Goal: Task Accomplishment & Management: Use online tool/utility

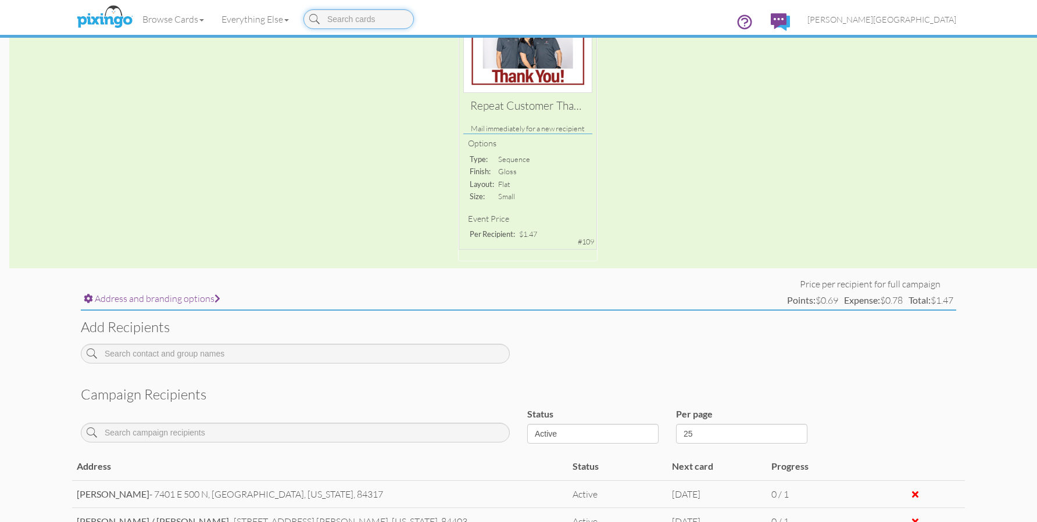
scroll to position [349, 0]
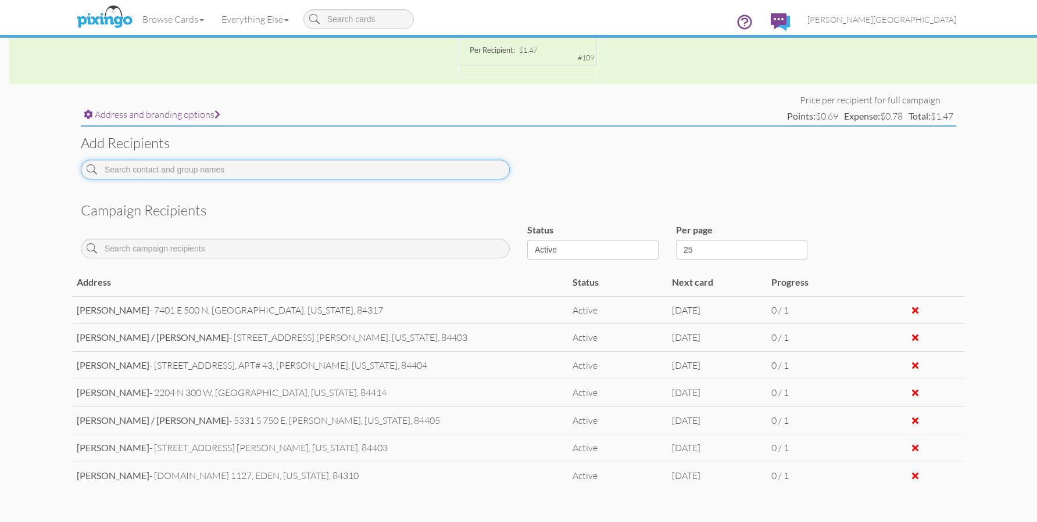
click at [240, 171] on input at bounding box center [295, 170] width 429 height 20
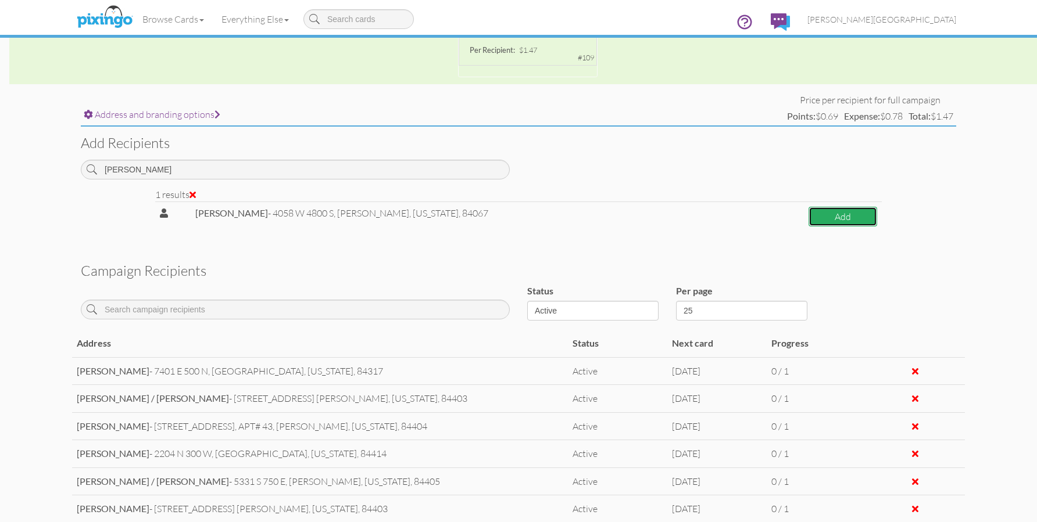
click at [825, 213] on button "Add" at bounding box center [842, 217] width 69 height 20
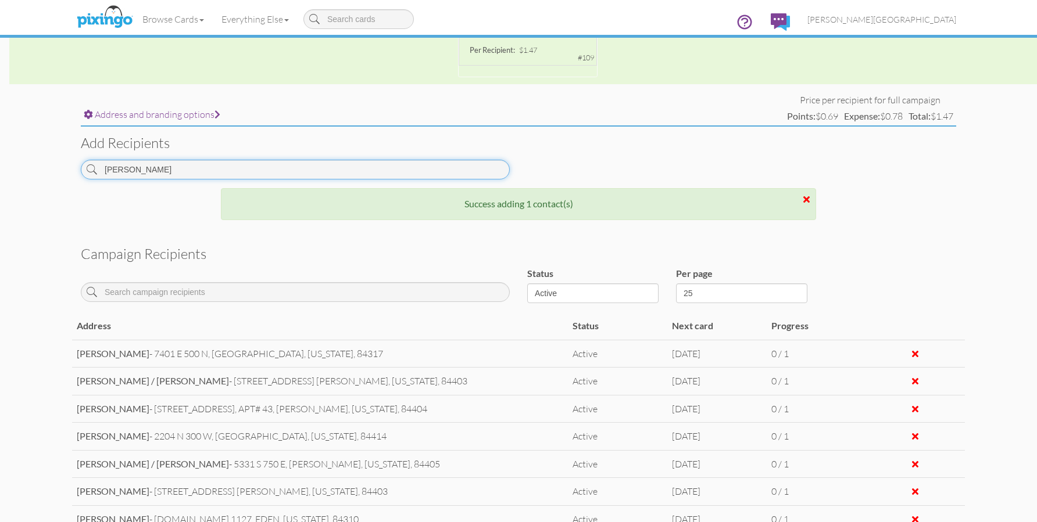
scroll to position [301, 0]
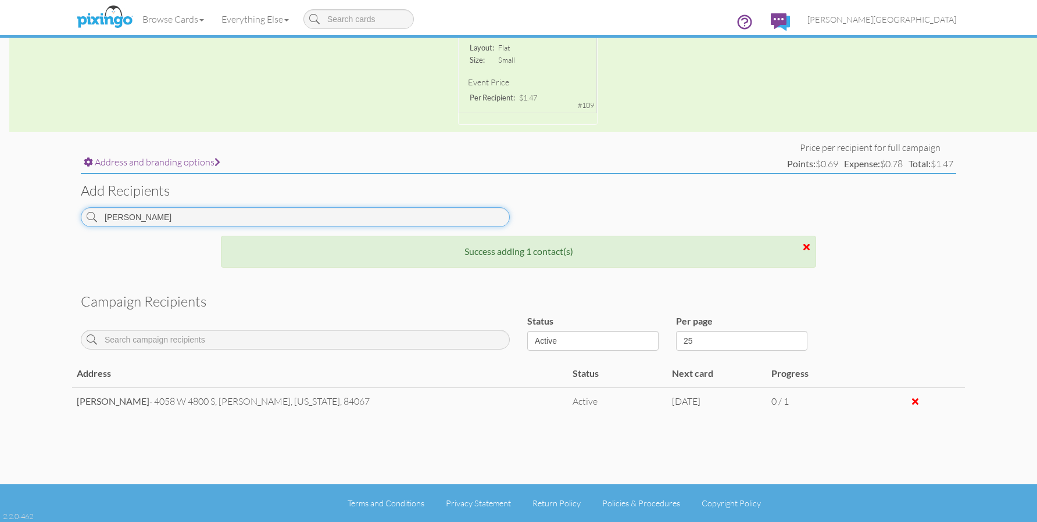
drag, startPoint x: 192, startPoint y: 165, endPoint x: 37, endPoint y: 184, distance: 156.4
click at [37, 184] on campaign-detail "Toggle navigation Visit Pixingo Mobile Browse Cards Business Accounting Automot…" at bounding box center [518, 111] width 1037 height 824
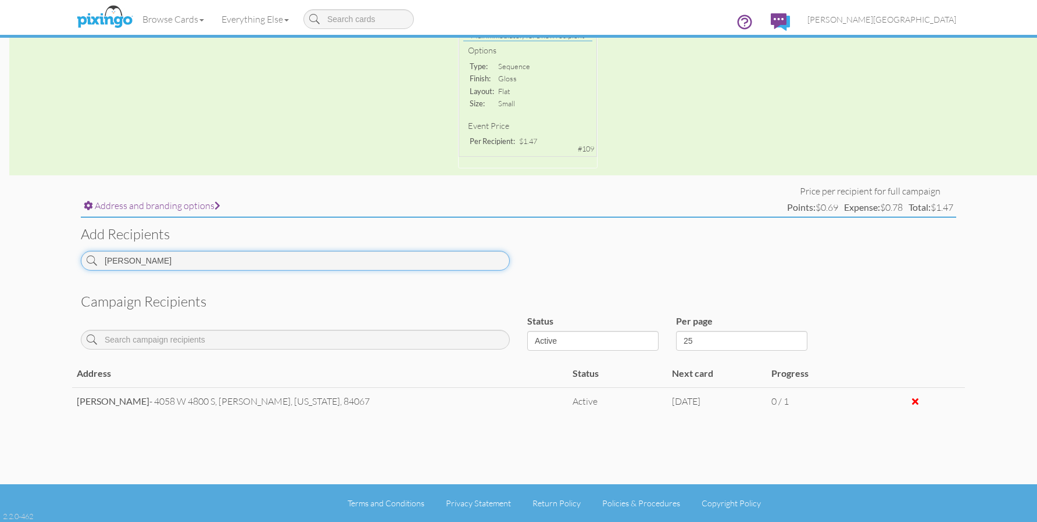
scroll to position [349, 0]
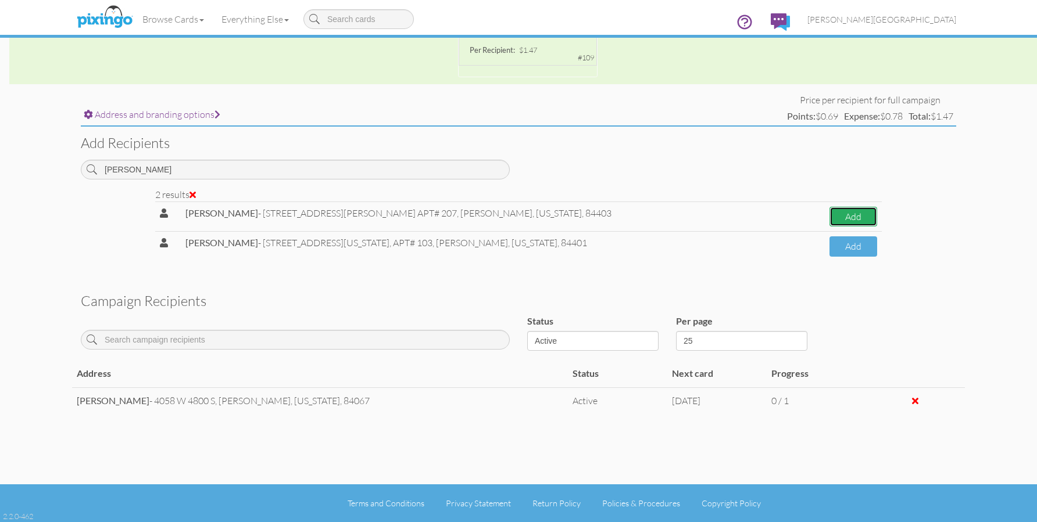
click at [829, 215] on button "Add" at bounding box center [853, 217] width 48 height 20
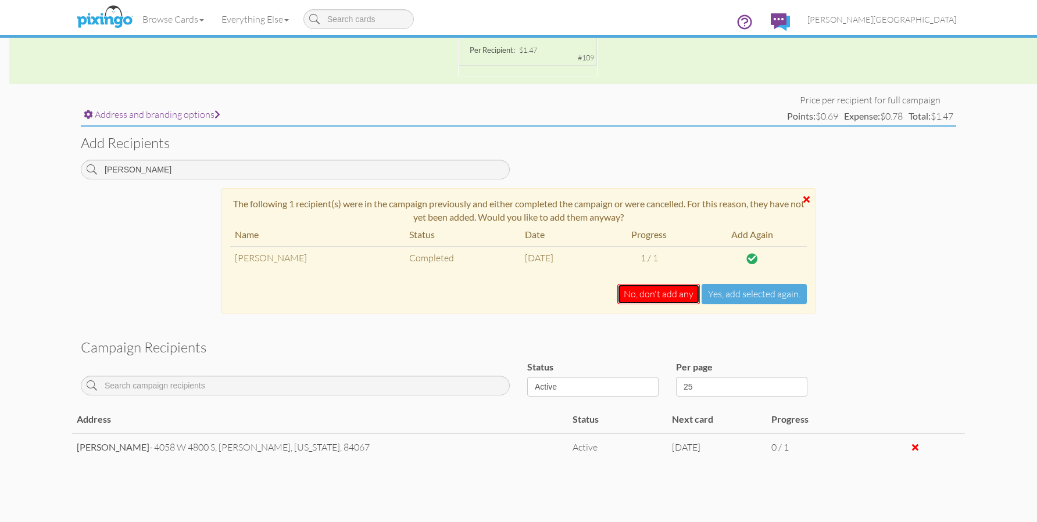
click at [640, 302] on button "No, don't add any" at bounding box center [658, 294] width 83 height 20
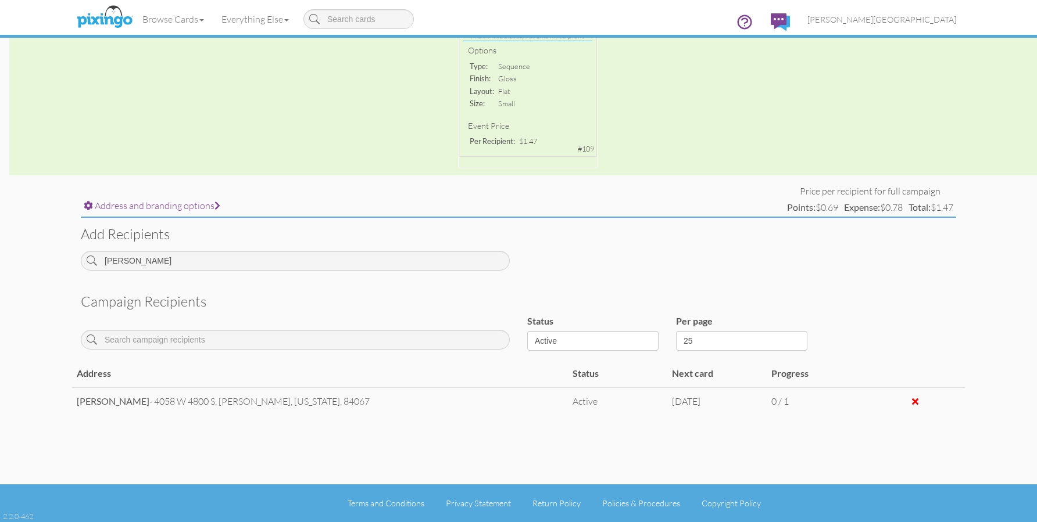
scroll to position [257, 0]
drag, startPoint x: 152, startPoint y: 267, endPoint x: 46, endPoint y: 283, distance: 106.9
click at [46, 283] on campaign-detail "Toggle navigation Visit Pixingo Mobile Browse Cards Business Accounting Automot…" at bounding box center [518, 133] width 1037 height 780
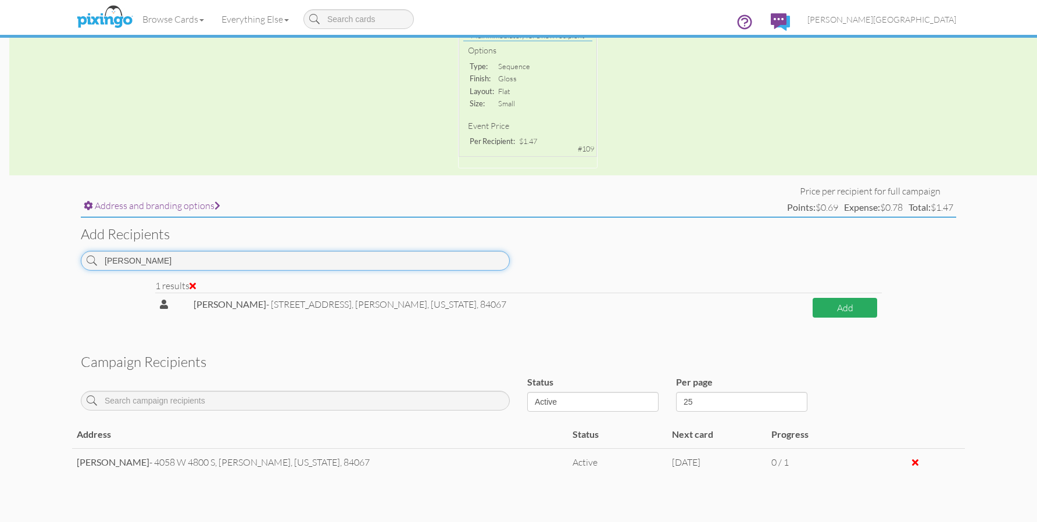
type input "[PERSON_NAME]"
click at [822, 303] on button "Add" at bounding box center [845, 308] width 65 height 20
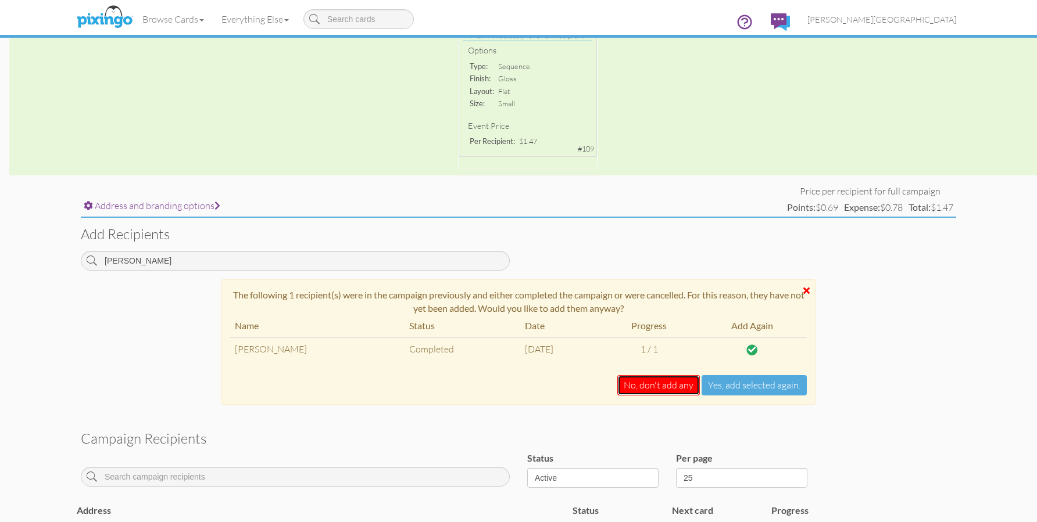
click at [667, 382] on button "No, don't add any" at bounding box center [658, 385] width 83 height 20
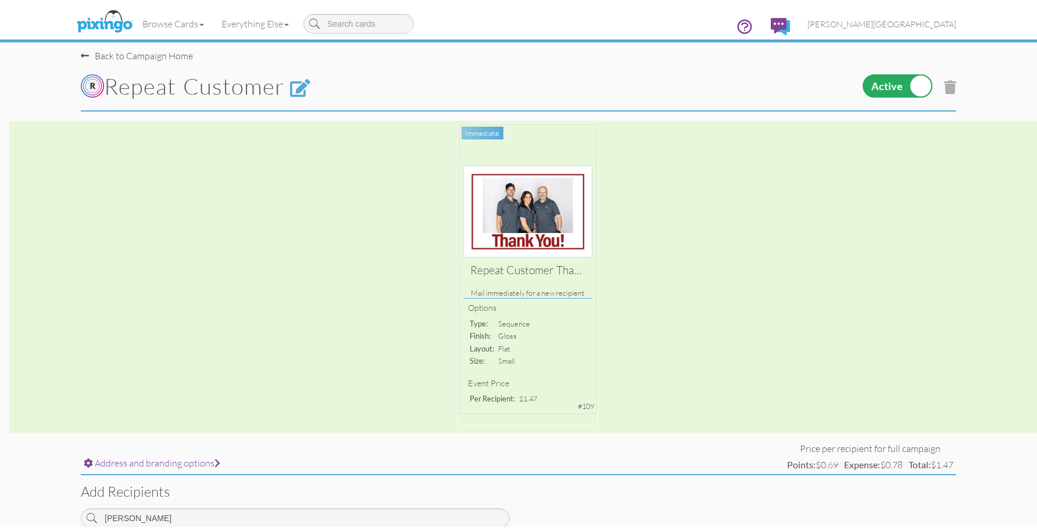
scroll to position [0, 0]
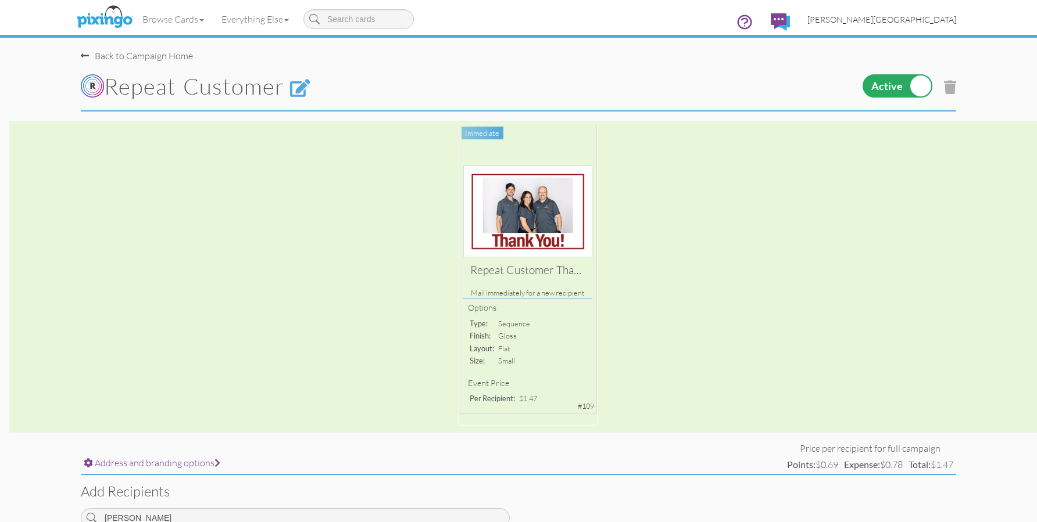
click at [925, 16] on span "[PERSON_NAME][GEOGRAPHIC_DATA]" at bounding box center [881, 20] width 149 height 10
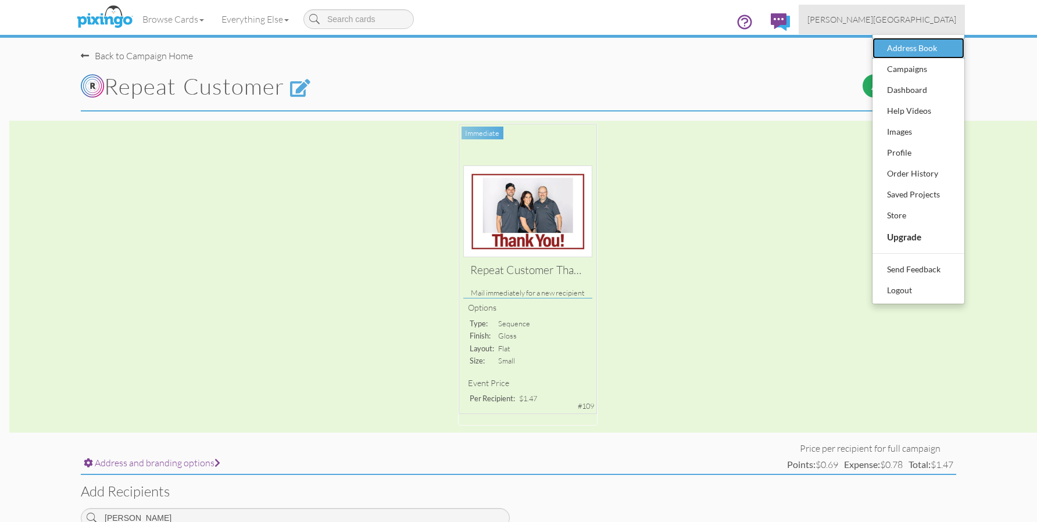
click at [885, 45] on div "Address Book" at bounding box center [918, 48] width 69 height 17
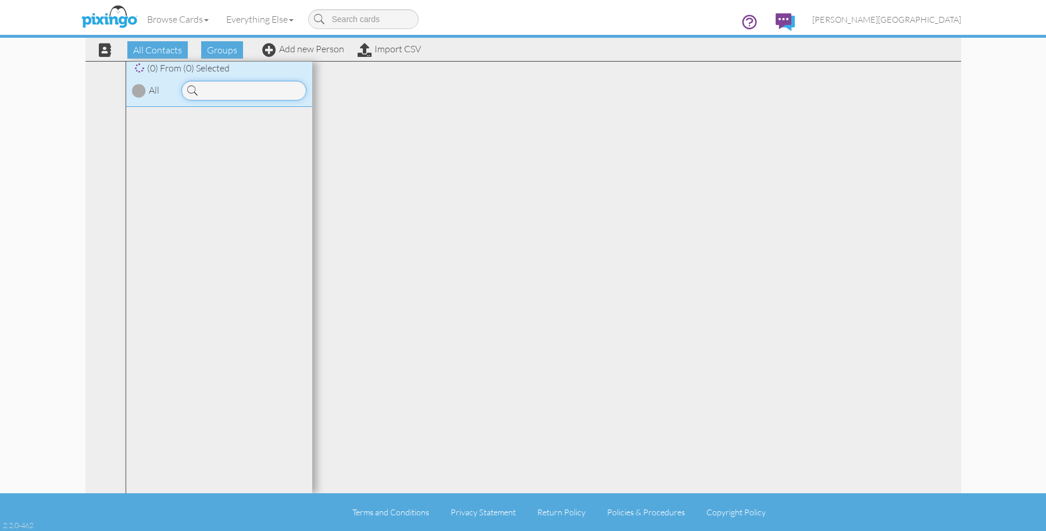
click at [276, 85] on input at bounding box center [243, 91] width 125 height 20
type input "[PERSON_NAME]"
click at [240, 148] on link "[PERSON_NAME]" at bounding box center [245, 142] width 148 height 14
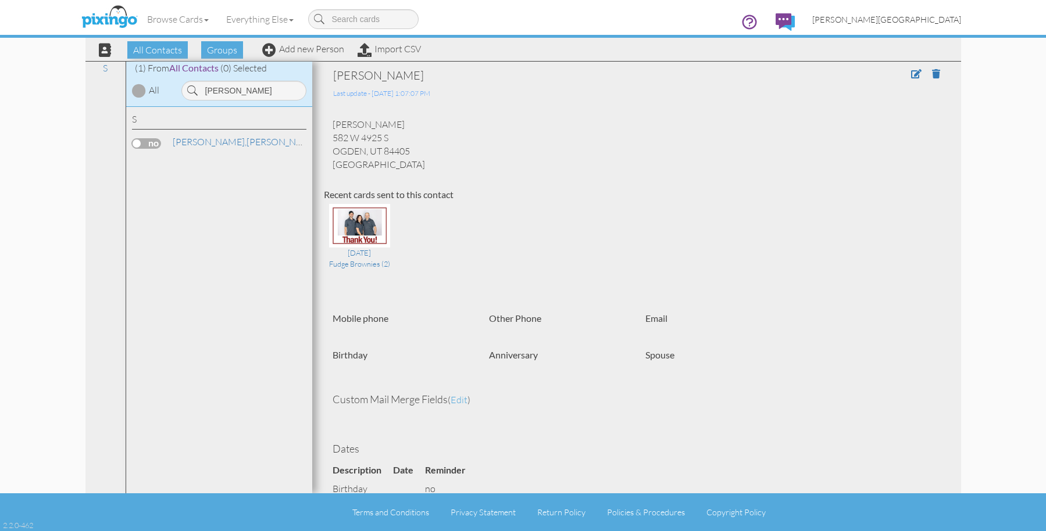
click at [936, 20] on span "[PERSON_NAME][GEOGRAPHIC_DATA]" at bounding box center [886, 20] width 149 height 10
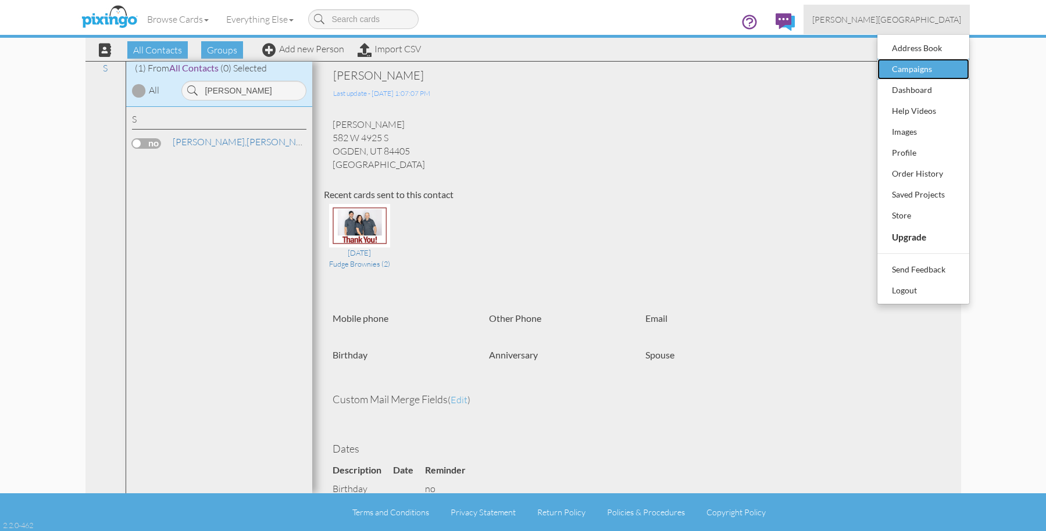
click at [925, 66] on div "Campaigns" at bounding box center [923, 68] width 69 height 17
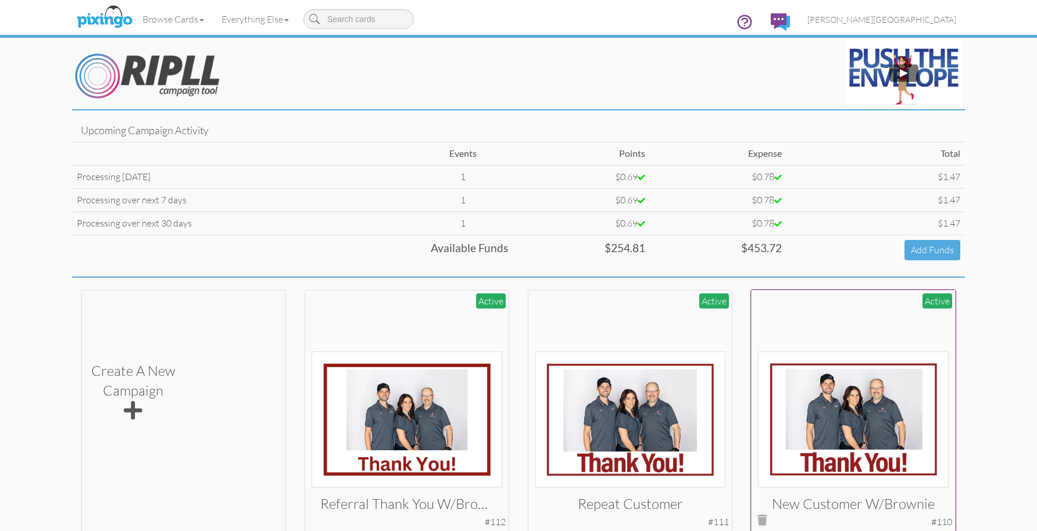
scroll to position [58, 0]
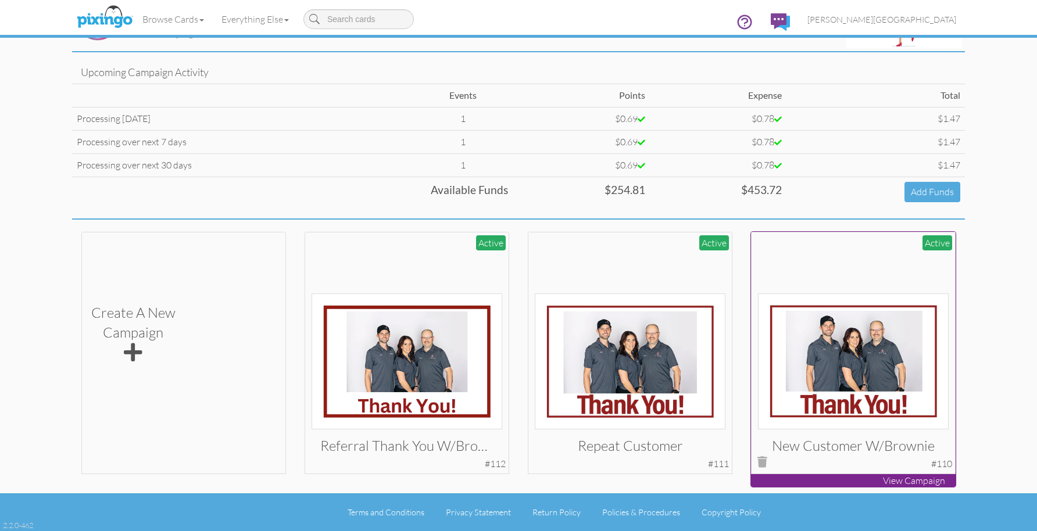
click at [836, 337] on img at bounding box center [853, 362] width 191 height 136
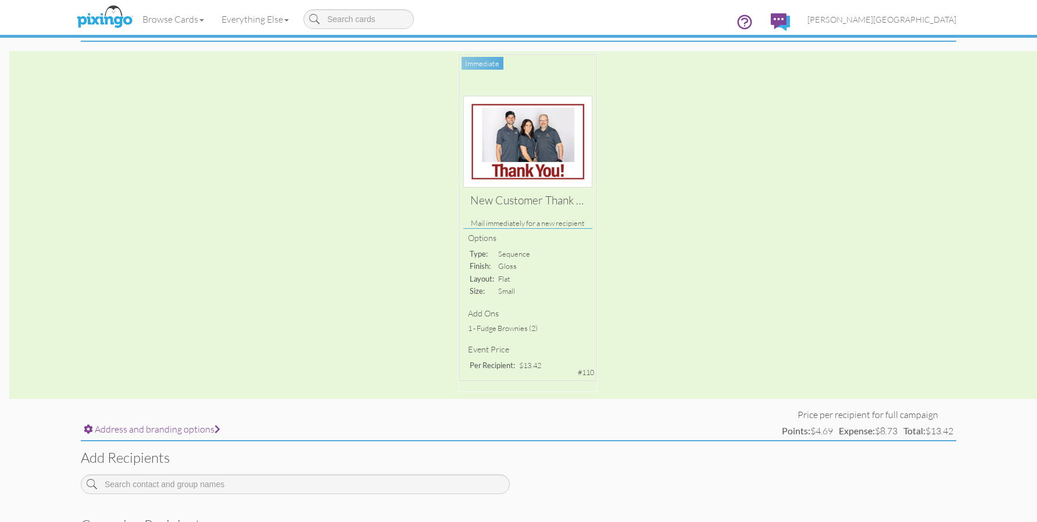
scroll to position [83, 0]
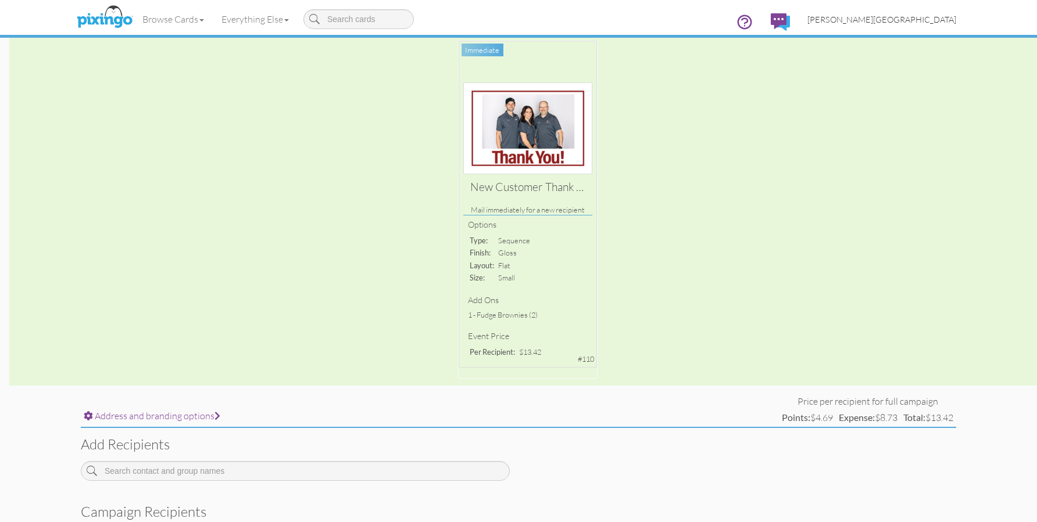
click at [932, 22] on span "[PERSON_NAME][GEOGRAPHIC_DATA]" at bounding box center [881, 20] width 149 height 10
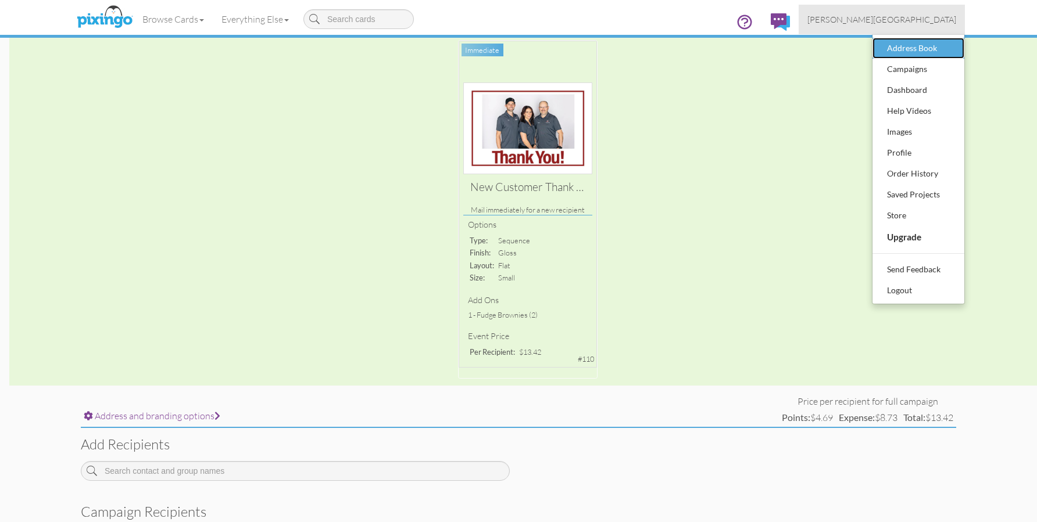
click at [920, 48] on div "Address Book" at bounding box center [918, 48] width 69 height 17
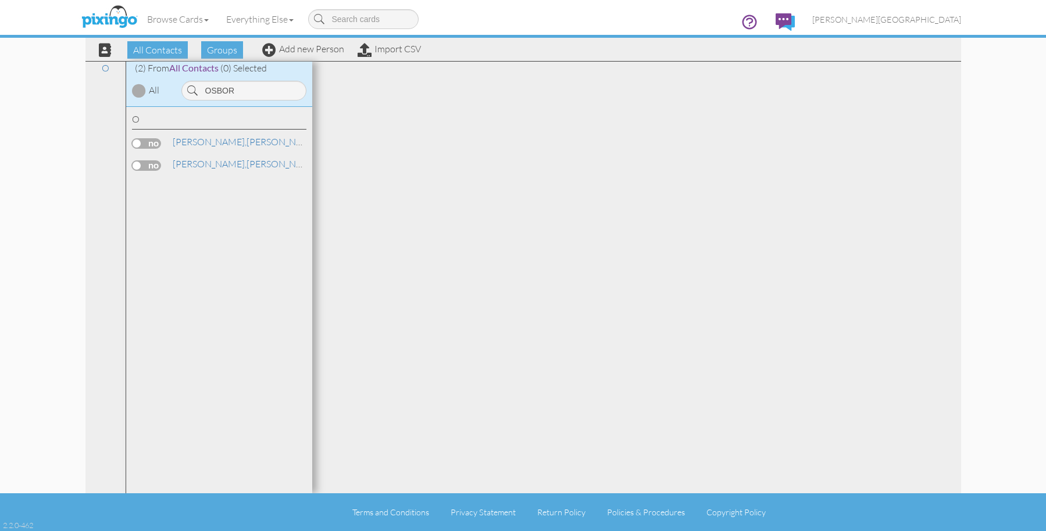
type input "OSBOR"
drag, startPoint x: 266, startPoint y: 88, endPoint x: 122, endPoint y: 91, distance: 144.2
click at [122, 91] on div "All Contacts (2821) My Groups [DATE] 03:58:3 ... (0) [DATE] 04:04:5 ... (0) May…" at bounding box center [522, 277] width 875 height 432
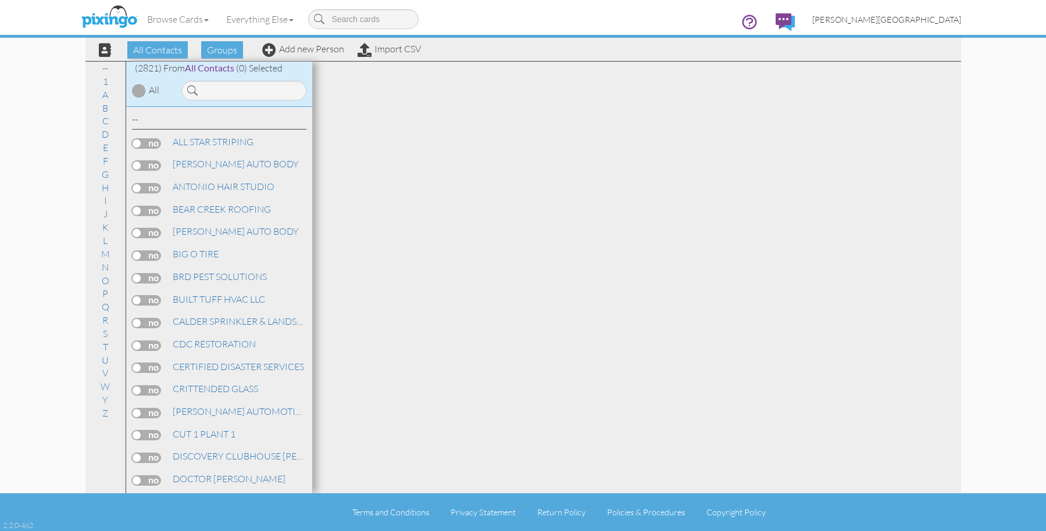
click at [938, 24] on span "[PERSON_NAME][GEOGRAPHIC_DATA]" at bounding box center [886, 20] width 149 height 10
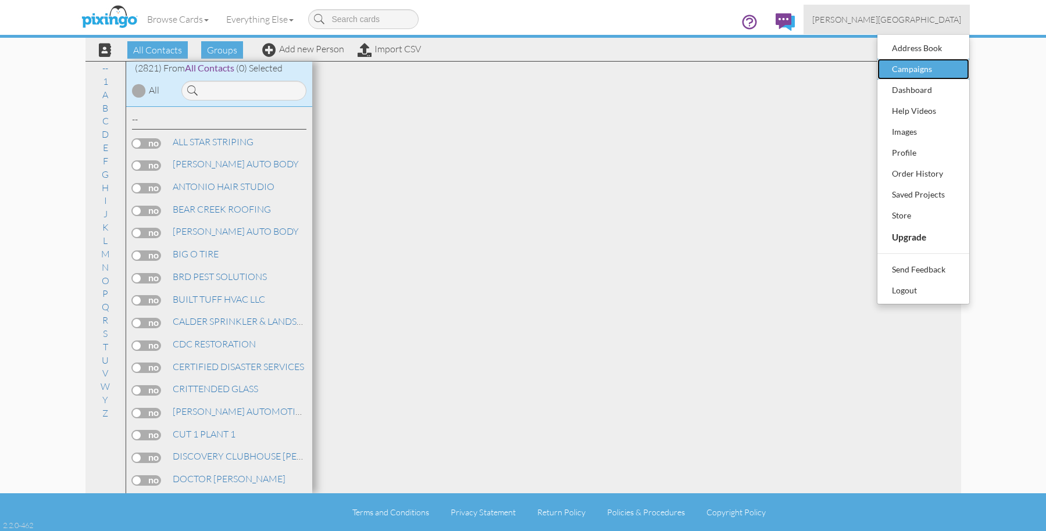
click at [911, 69] on div "Campaigns" at bounding box center [923, 68] width 69 height 17
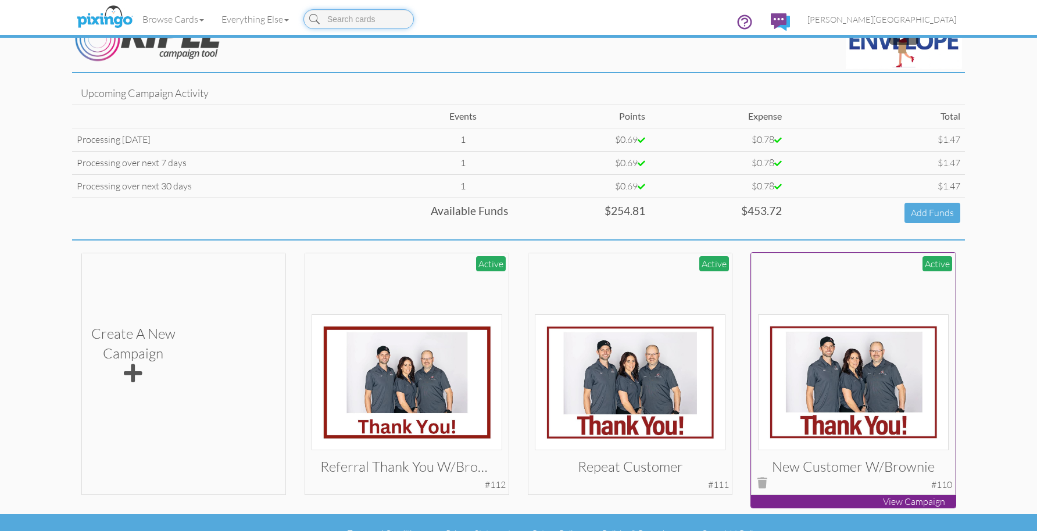
scroll to position [58, 0]
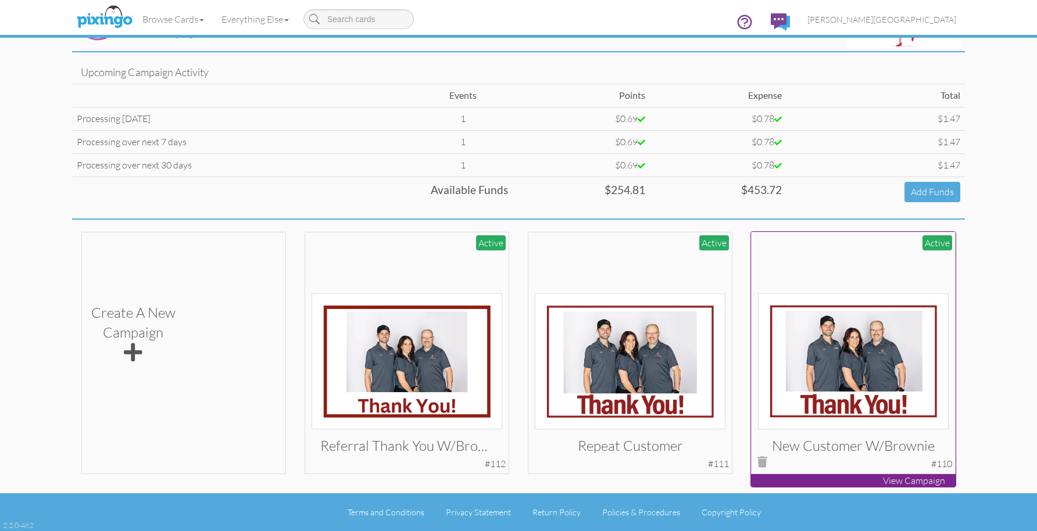
click at [836, 329] on img at bounding box center [853, 362] width 191 height 136
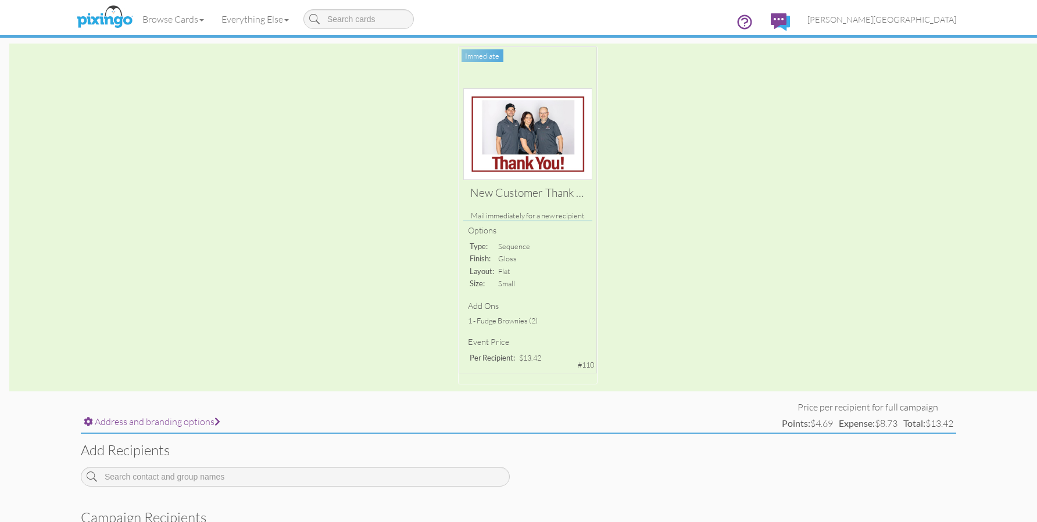
scroll to position [266, 0]
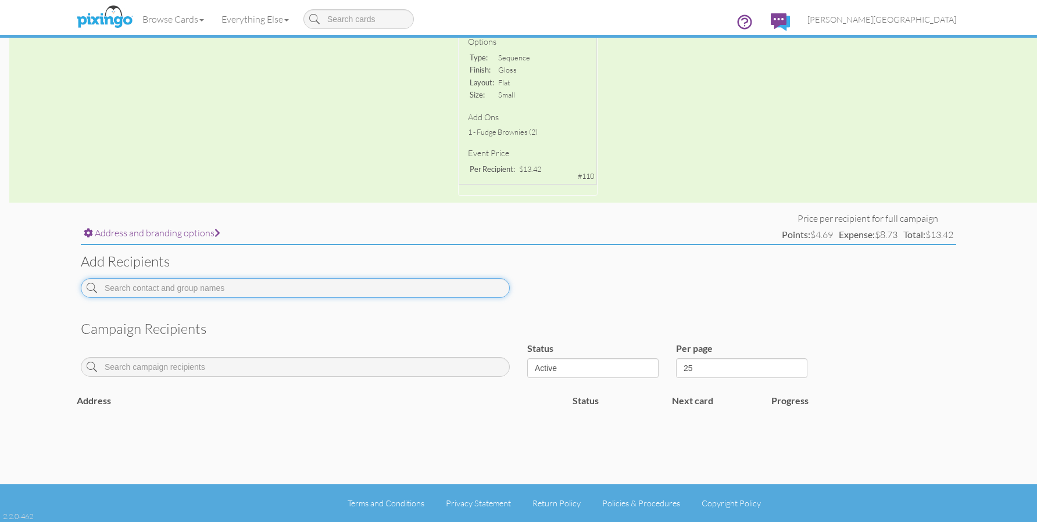
click at [284, 285] on input at bounding box center [295, 288] width 429 height 20
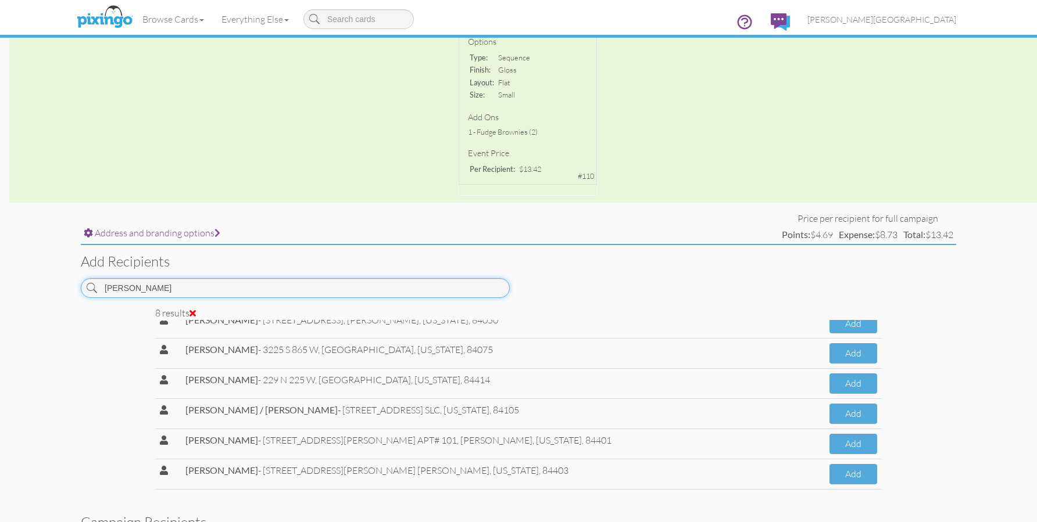
scroll to position [78, 0]
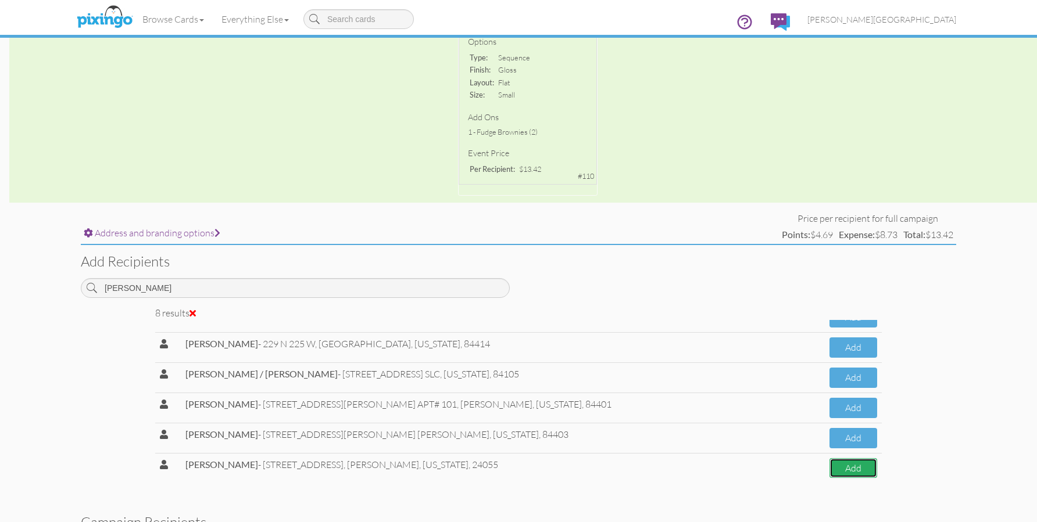
click at [839, 476] on button "Add" at bounding box center [853, 469] width 48 height 20
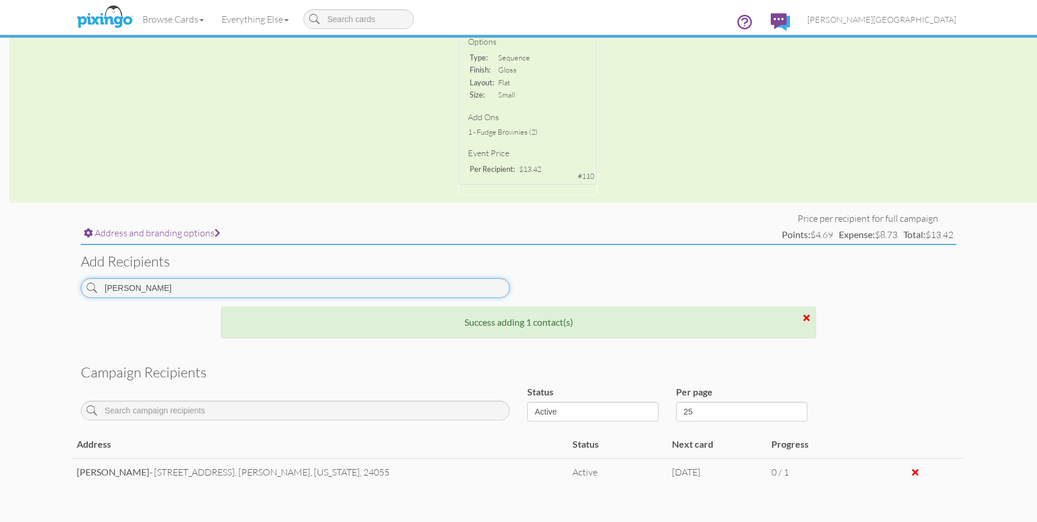
drag, startPoint x: 162, startPoint y: 288, endPoint x: 16, endPoint y: 280, distance: 146.1
click at [16, 280] on campaign-detail "Toggle navigation Visit Pixingo Mobile Browse Cards Business Accounting Automot…" at bounding box center [518, 164] width 1037 height 860
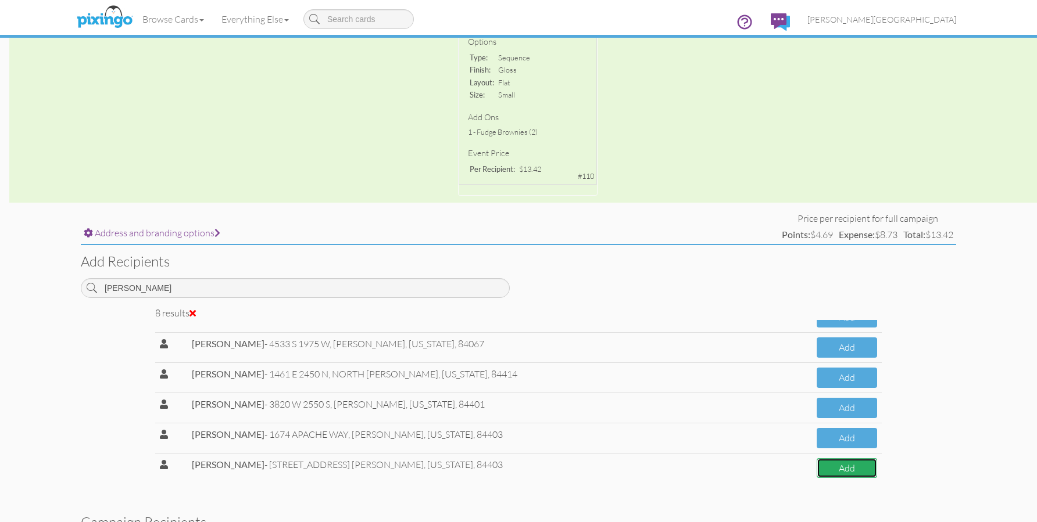
click at [861, 467] on button "Add" at bounding box center [847, 469] width 60 height 20
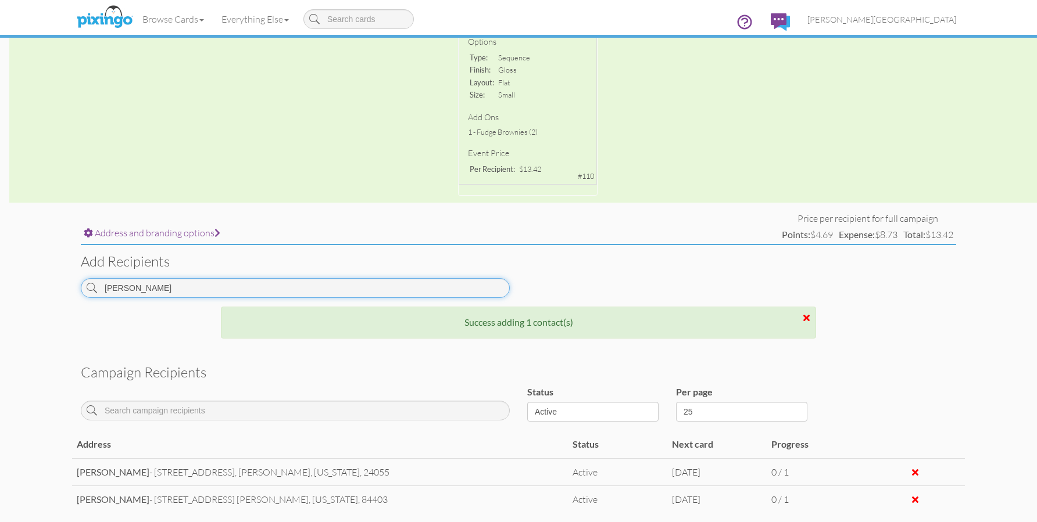
drag, startPoint x: 119, startPoint y: 291, endPoint x: 43, endPoint y: 288, distance: 76.2
click at [43, 288] on campaign-detail "Toggle navigation Visit Pixingo Mobile Browse Cards Business Accounting Automot…" at bounding box center [518, 177] width 1037 height 887
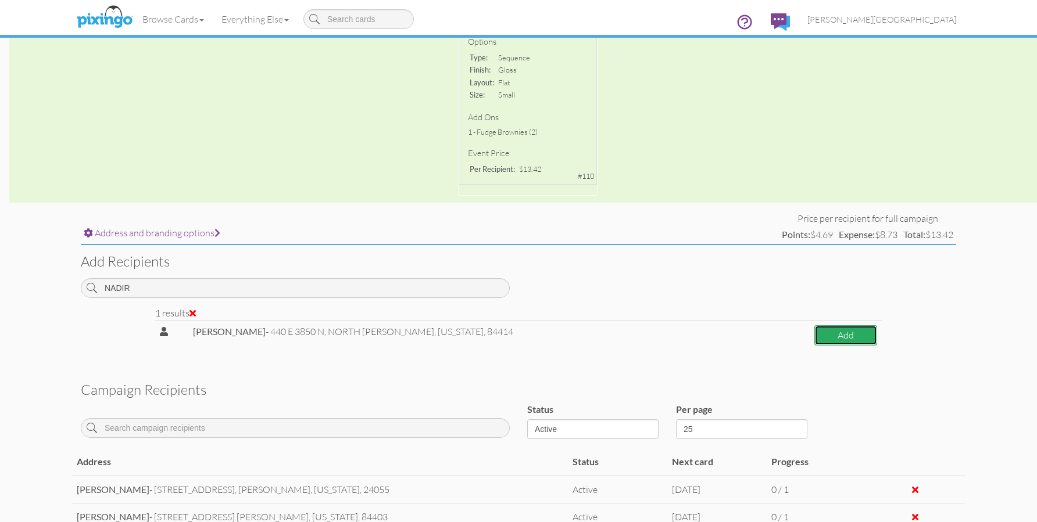
click at [839, 339] on button "Add" at bounding box center [845, 335] width 63 height 20
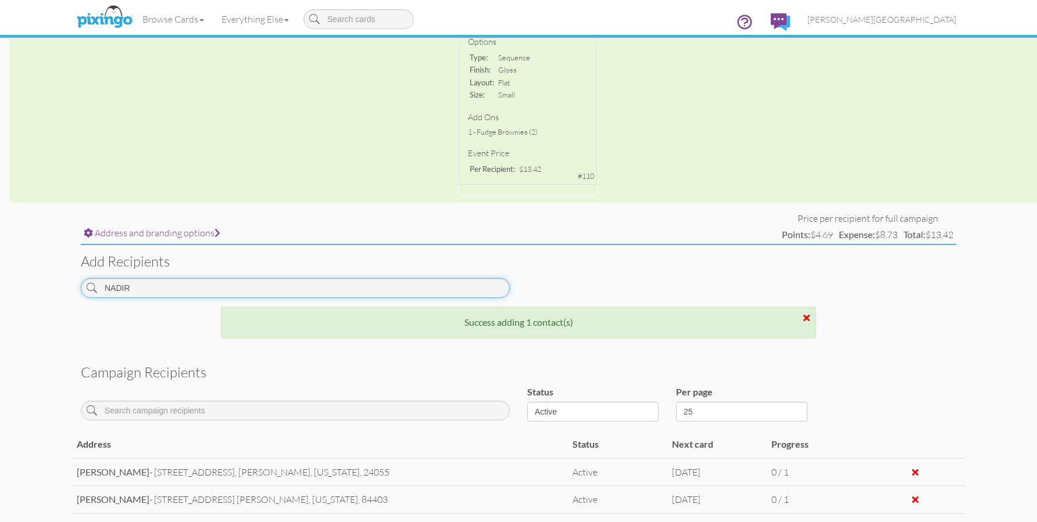
drag, startPoint x: 187, startPoint y: 291, endPoint x: 16, endPoint y: 280, distance: 171.2
click at [16, 280] on campaign-detail "Toggle navigation Visit Pixingo Mobile Browse Cards Business Accounting Automot…" at bounding box center [518, 191] width 1037 height 915
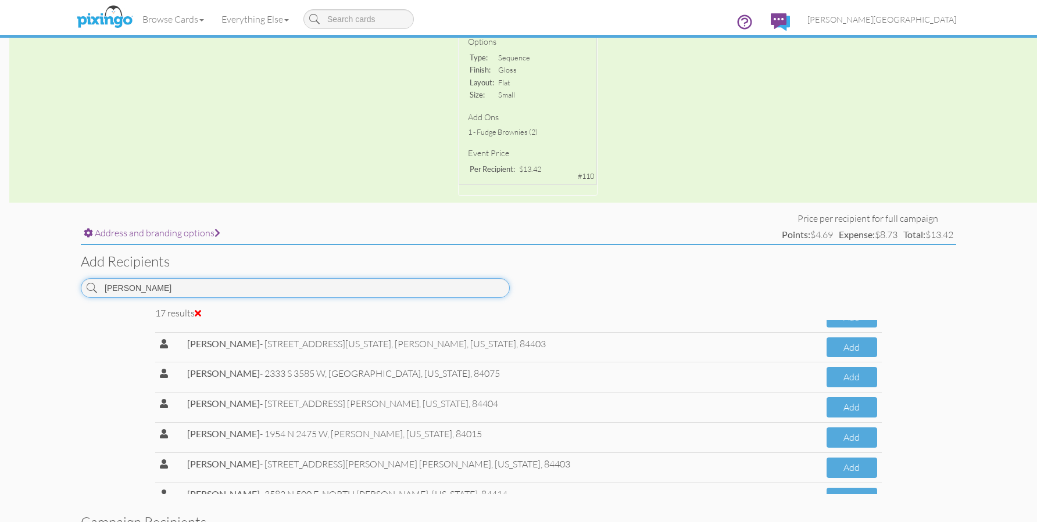
scroll to position [349, 0]
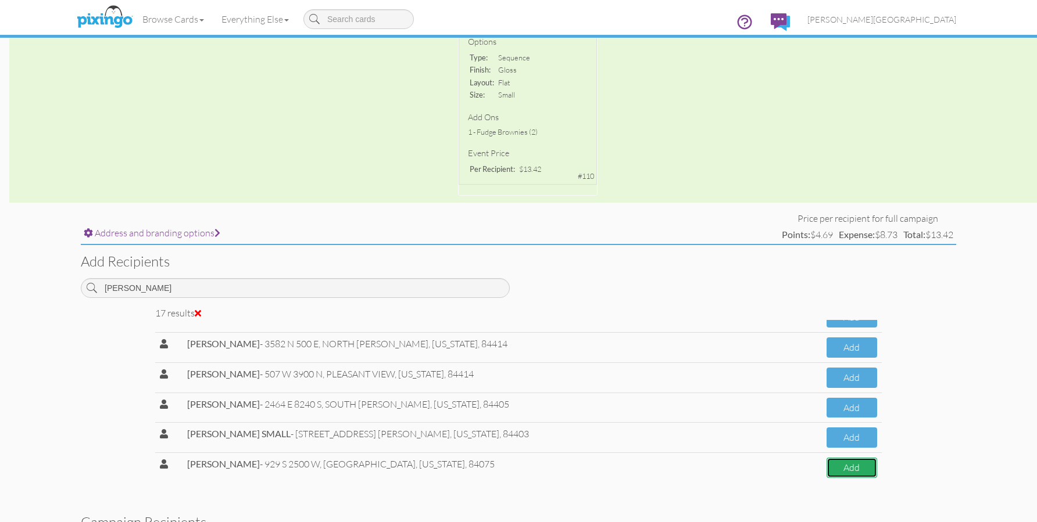
click at [835, 471] on button "Add" at bounding box center [851, 468] width 51 height 20
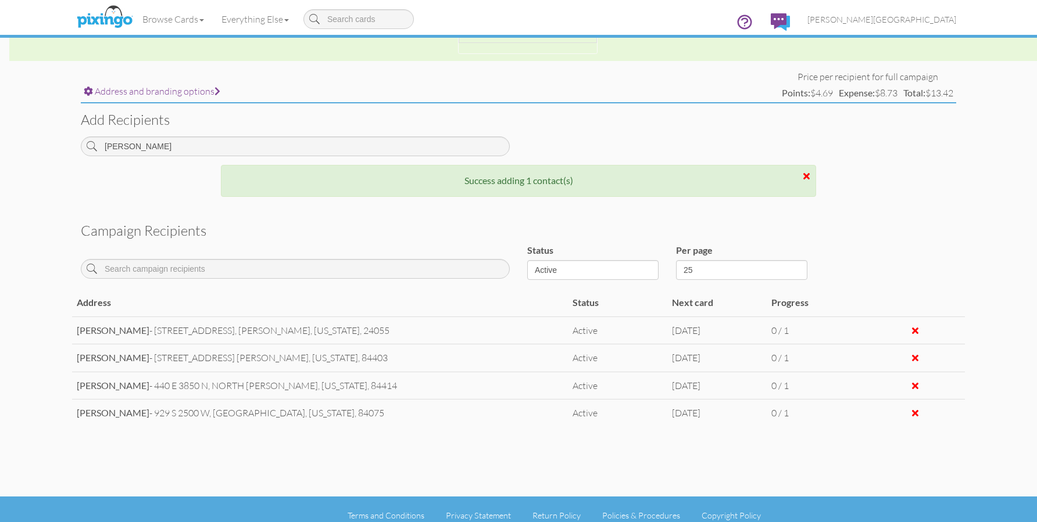
scroll to position [420, 0]
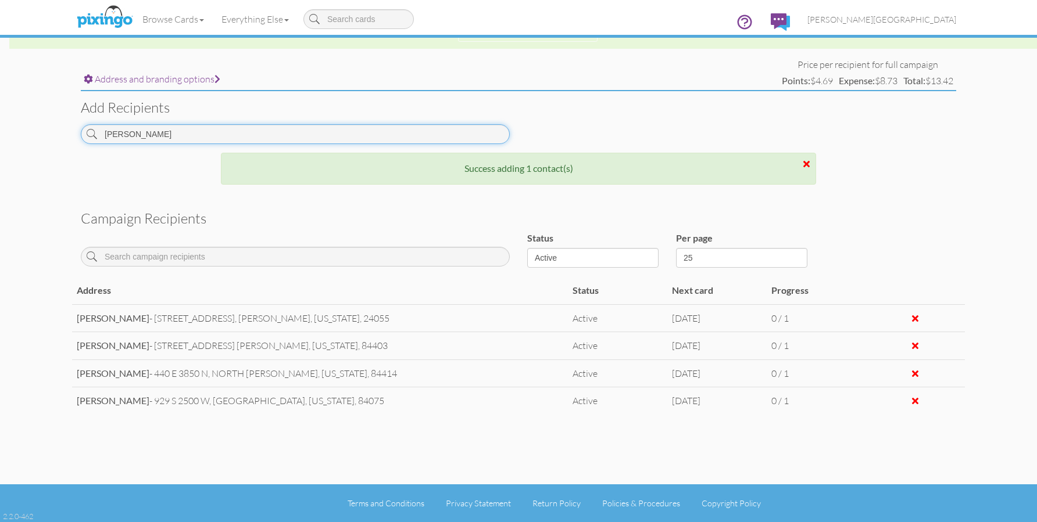
drag, startPoint x: 88, startPoint y: 130, endPoint x: -19, endPoint y: 130, distance: 107.5
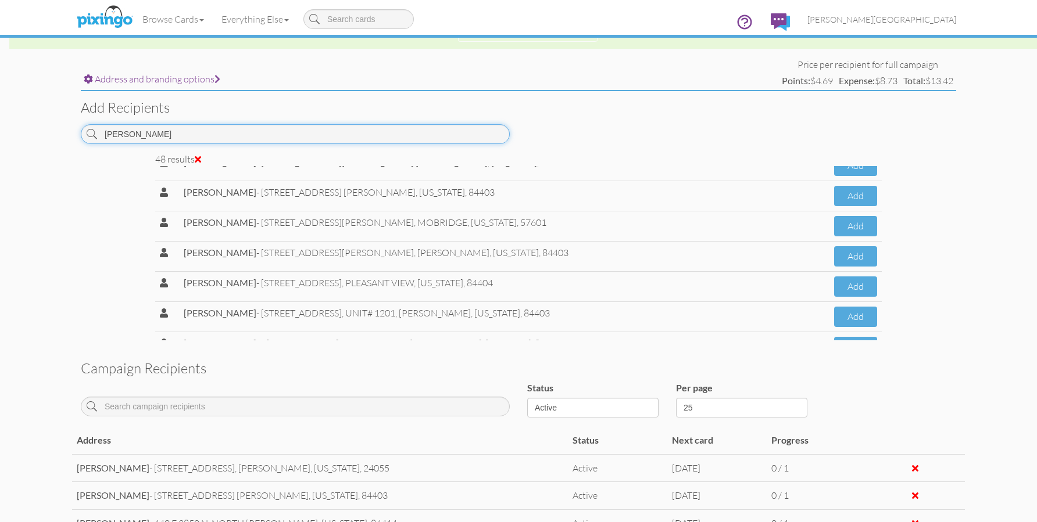
scroll to position [1279, 0]
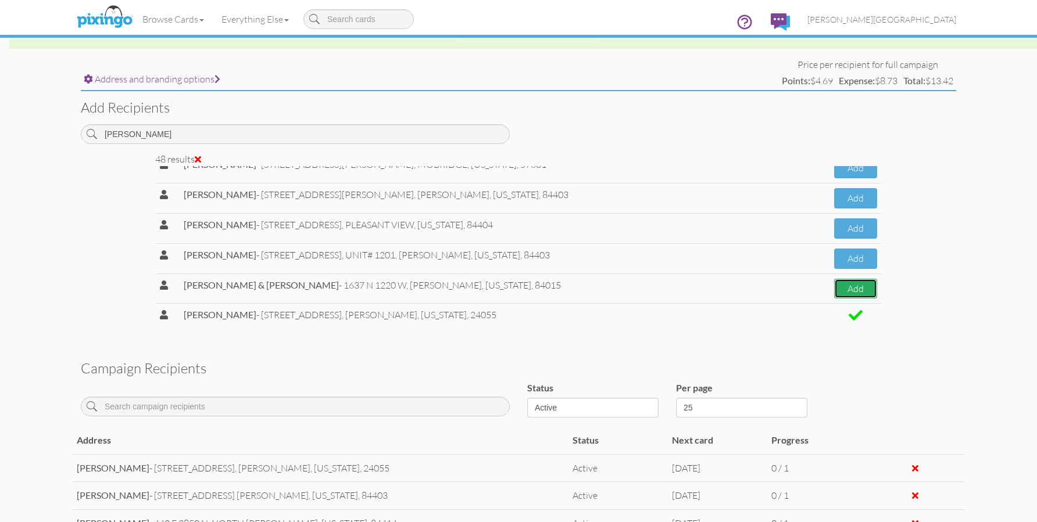
click at [834, 283] on button "Add" at bounding box center [855, 289] width 43 height 20
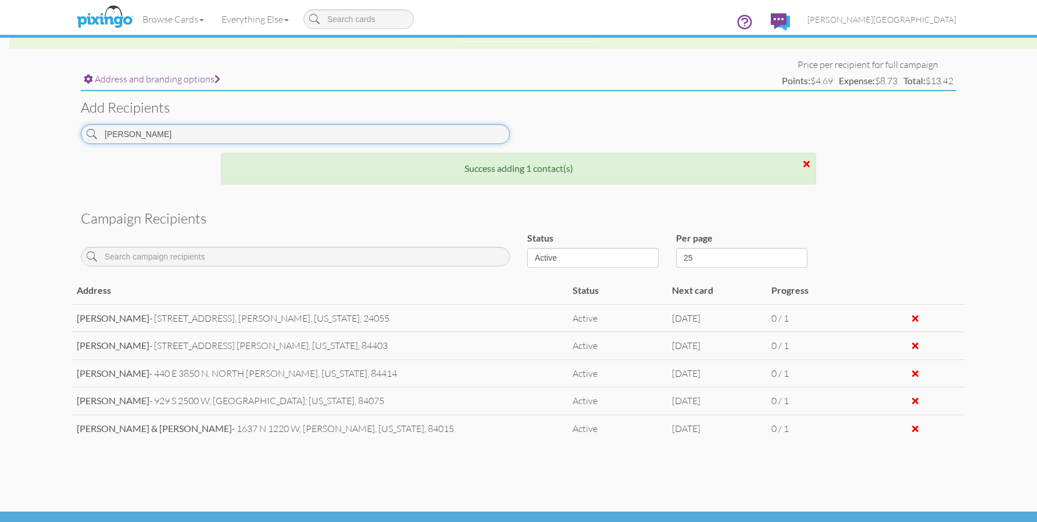
drag, startPoint x: 130, startPoint y: 130, endPoint x: 66, endPoint y: 142, distance: 65.1
click at [66, 142] on campaign-detail "Toggle navigation Visit Pixingo Mobile Browse Cards Business Accounting Automot…" at bounding box center [518, 65] width 1037 height 970
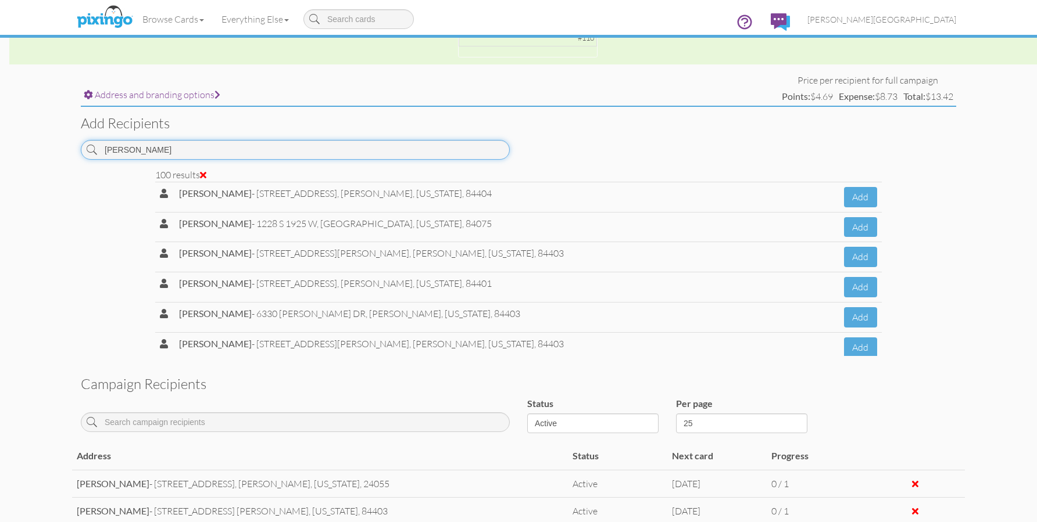
scroll to position [420, 0]
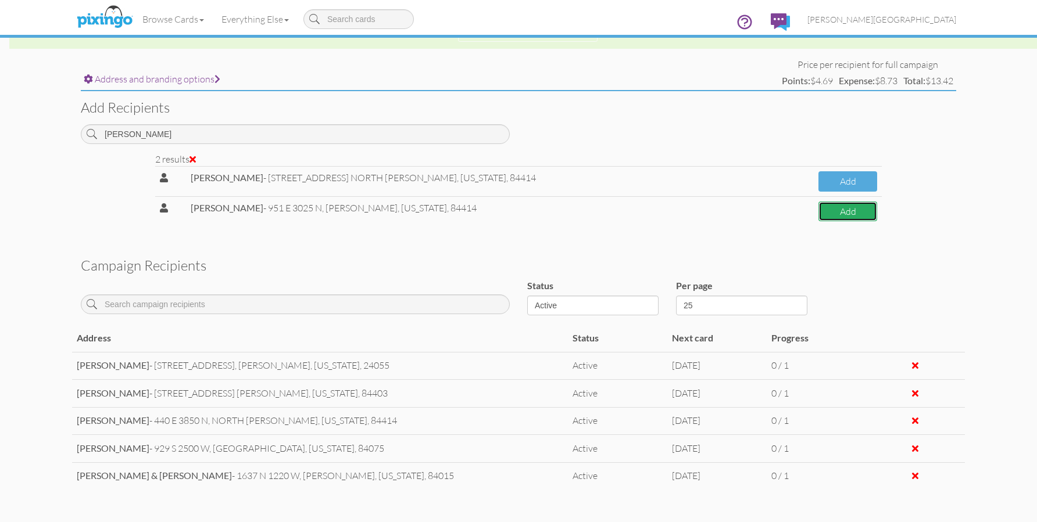
click at [833, 216] on button "Add" at bounding box center [847, 212] width 59 height 20
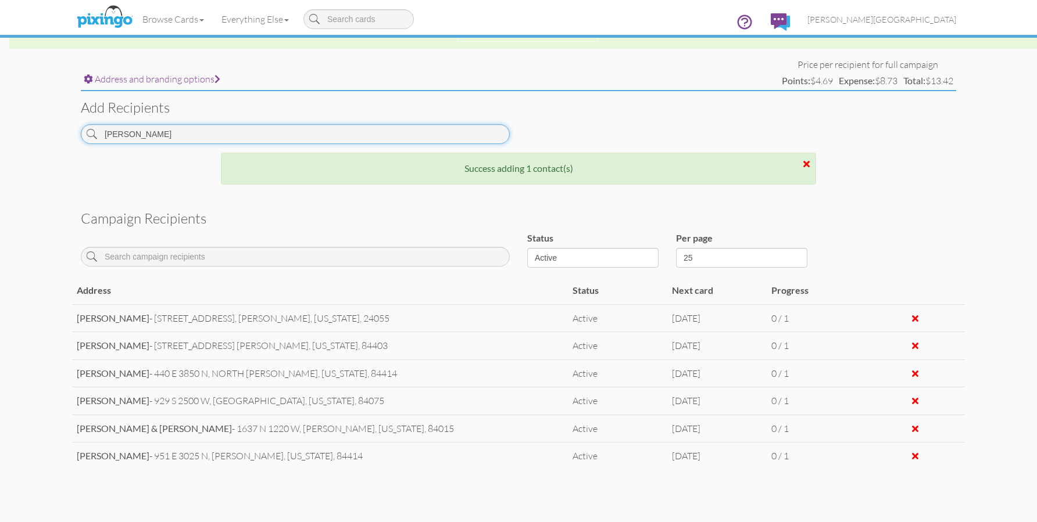
drag, startPoint x: 63, startPoint y: 130, endPoint x: 23, endPoint y: 130, distance: 40.1
click at [23, 130] on campaign-detail "Toggle navigation Visit Pixingo Mobile Browse Cards Business Accounting Automot…" at bounding box center [518, 79] width 1037 height 998
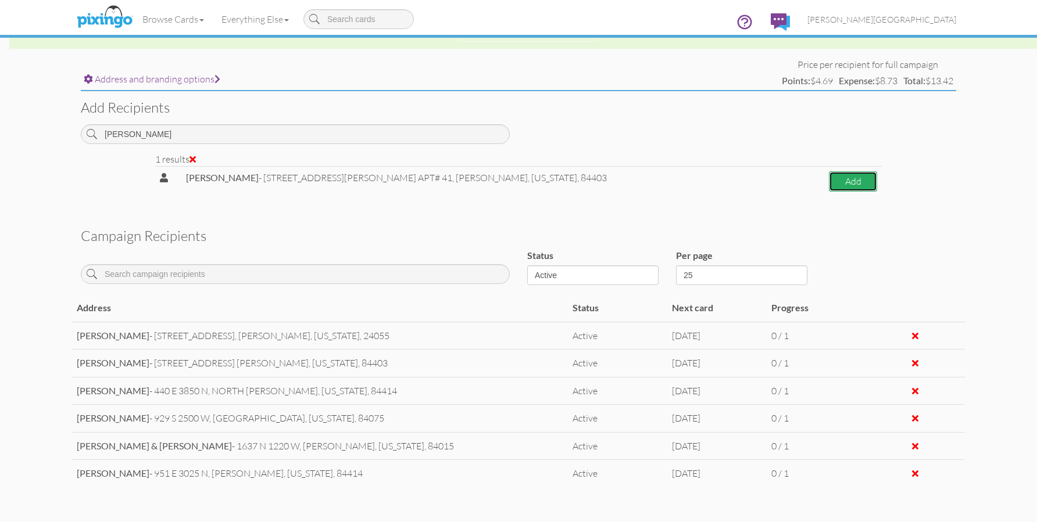
click at [832, 185] on button "Add" at bounding box center [853, 181] width 48 height 20
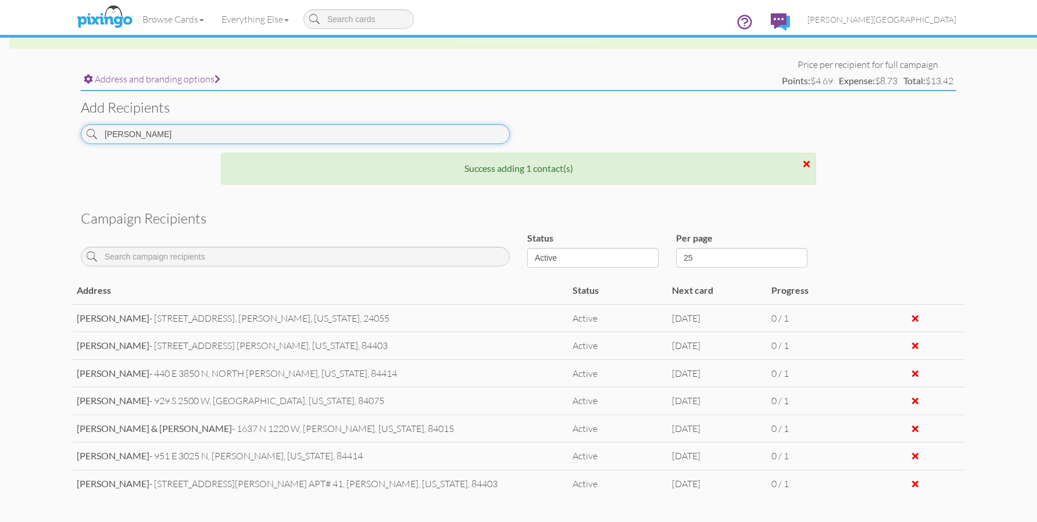
drag, startPoint x: 49, startPoint y: 139, endPoint x: 36, endPoint y: 138, distance: 13.4
click at [36, 138] on campaign-detail "Toggle navigation Visit Pixingo Mobile Browse Cards Business Accounting Automot…" at bounding box center [518, 93] width 1037 height 1026
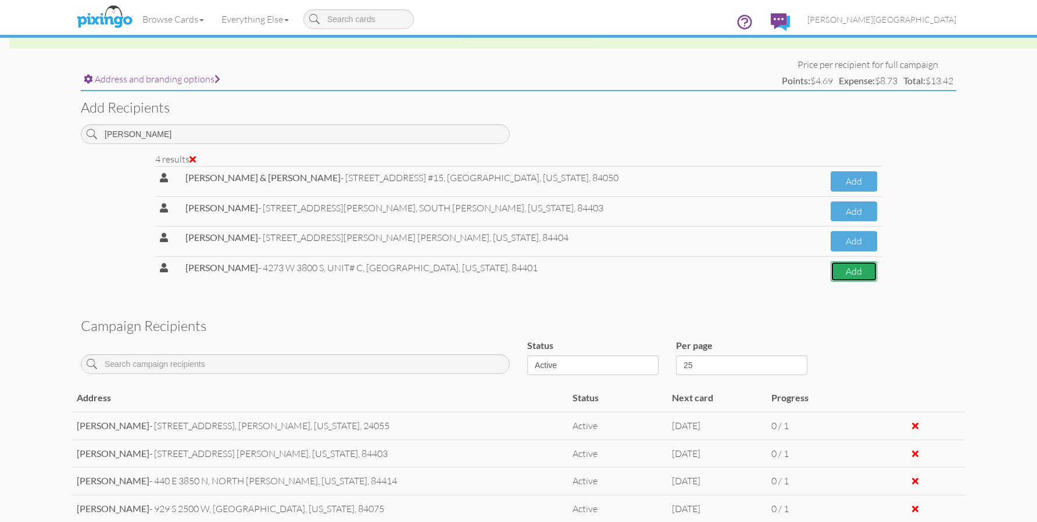
click at [856, 263] on button "Add" at bounding box center [854, 272] width 46 height 20
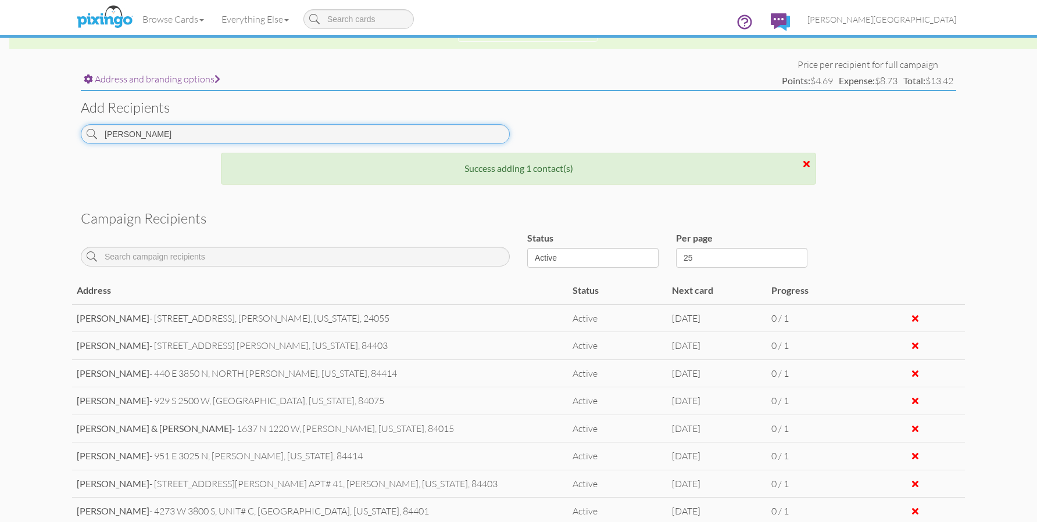
drag, startPoint x: 155, startPoint y: 140, endPoint x: 46, endPoint y: 128, distance: 109.3
click at [46, 128] on campaign-detail "Toggle navigation Visit Pixingo Mobile Browse Cards Business Accounting Automot…" at bounding box center [518, 107] width 1037 height 1054
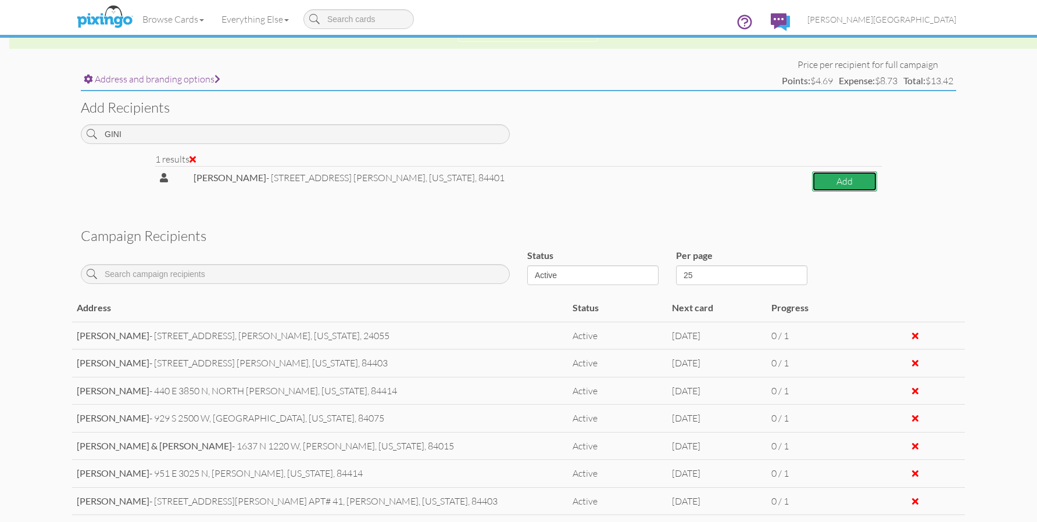
click at [841, 186] on button "Add" at bounding box center [844, 181] width 65 height 20
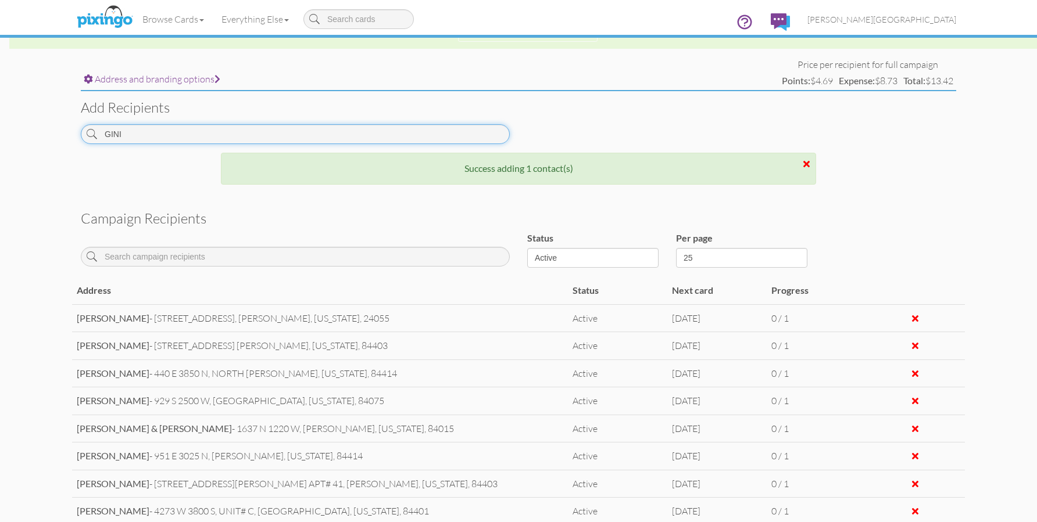
drag, startPoint x: 49, startPoint y: 135, endPoint x: 26, endPoint y: 134, distance: 23.3
click at [26, 134] on campaign-detail "Toggle navigation Visit Pixingo Mobile Browse Cards Business Accounting Automot…" at bounding box center [518, 120] width 1037 height 1081
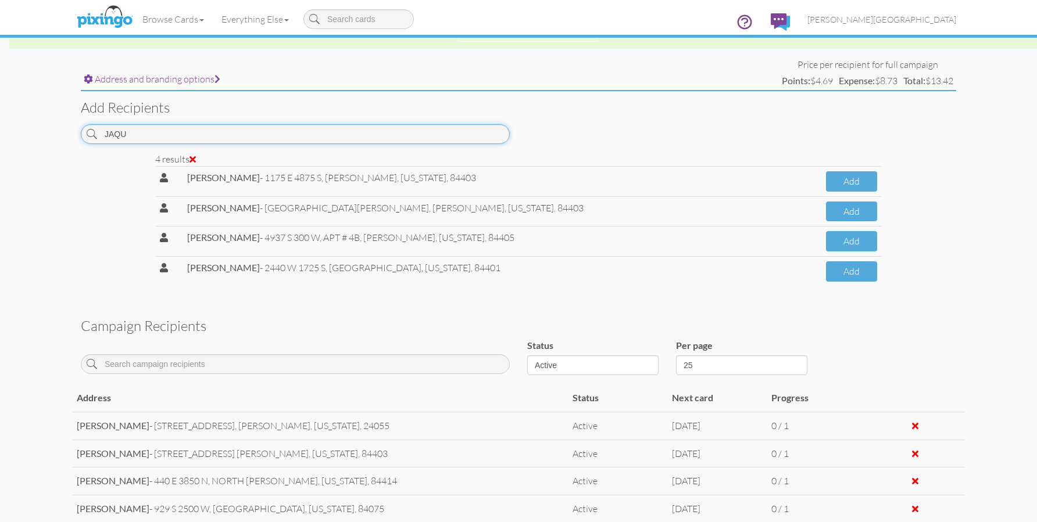
click at [185, 135] on input "JAQU" at bounding box center [295, 134] width 429 height 20
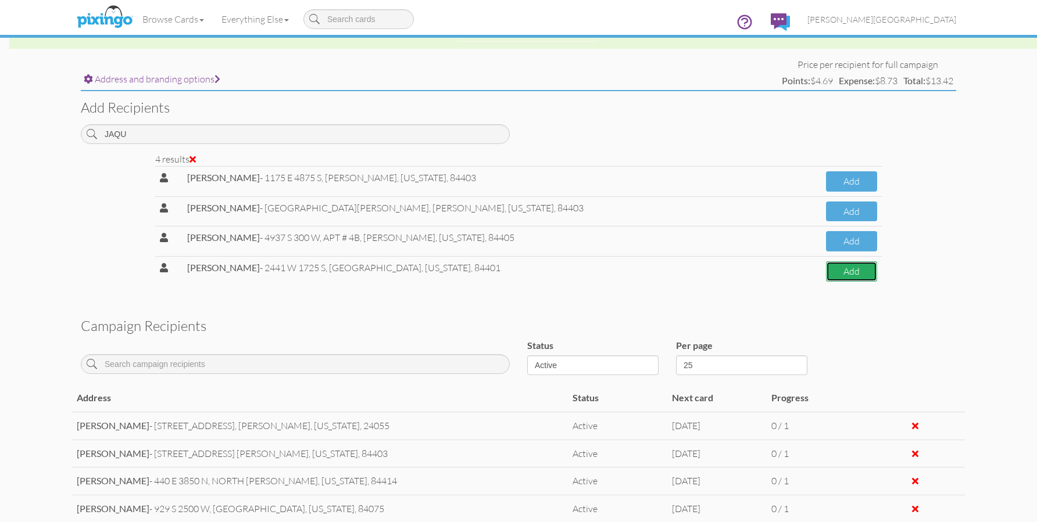
click at [832, 272] on button "Add" at bounding box center [851, 272] width 51 height 20
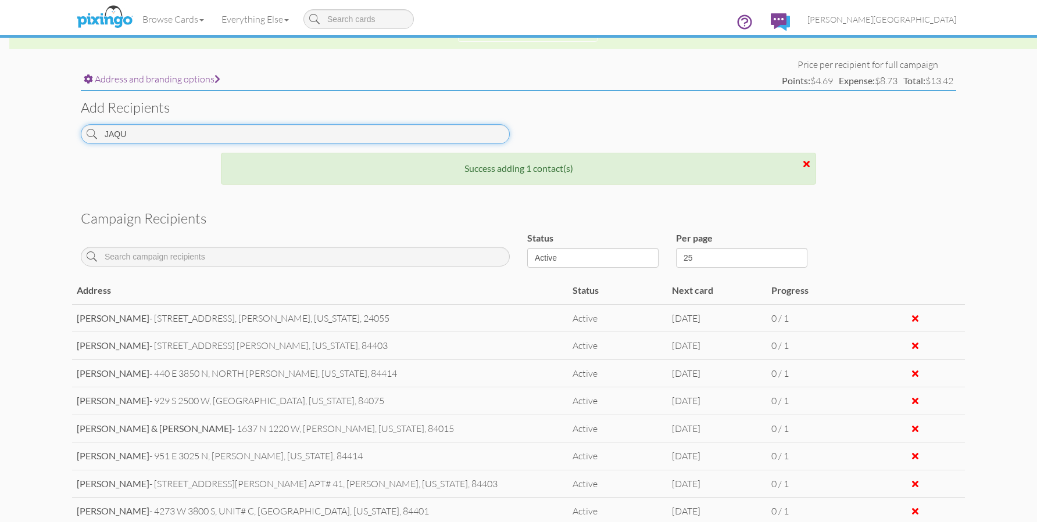
drag, startPoint x: 192, startPoint y: 139, endPoint x: 12, endPoint y: 130, distance: 180.4
click at [12, 130] on campaign-detail "Toggle navigation Visit Pixingo Mobile Browse Cards Business Accounting Automot…" at bounding box center [518, 134] width 1037 height 1109
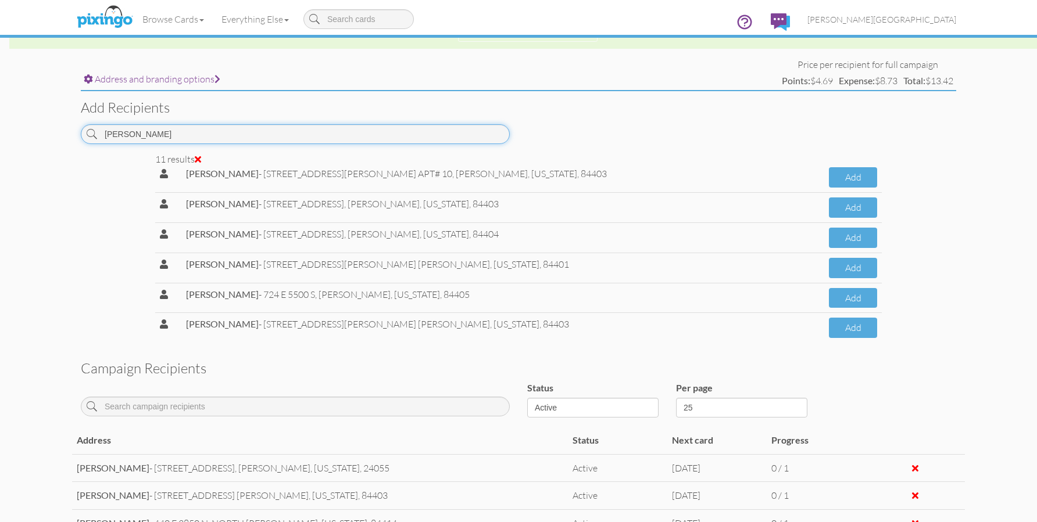
scroll to position [169, 0]
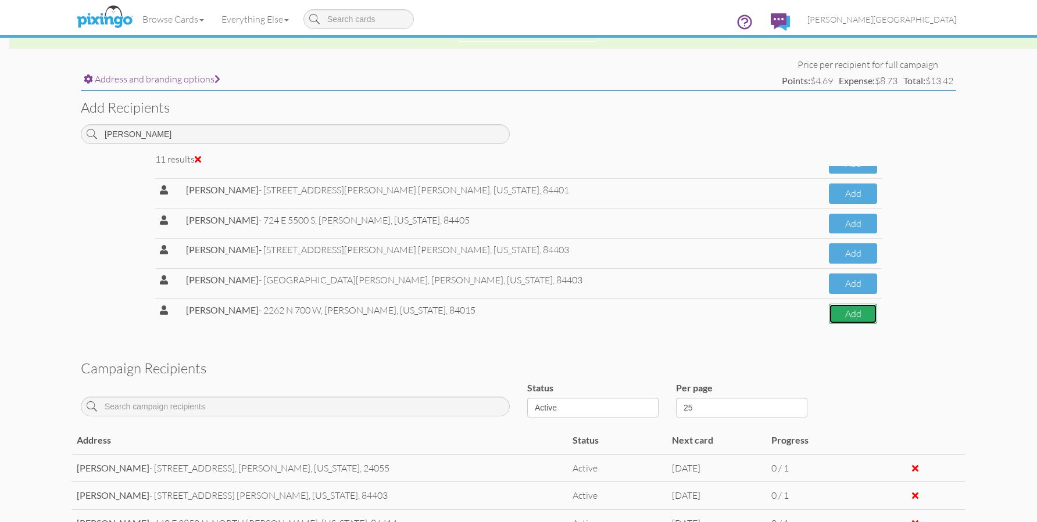
click at [829, 320] on button "Add" at bounding box center [853, 314] width 48 height 20
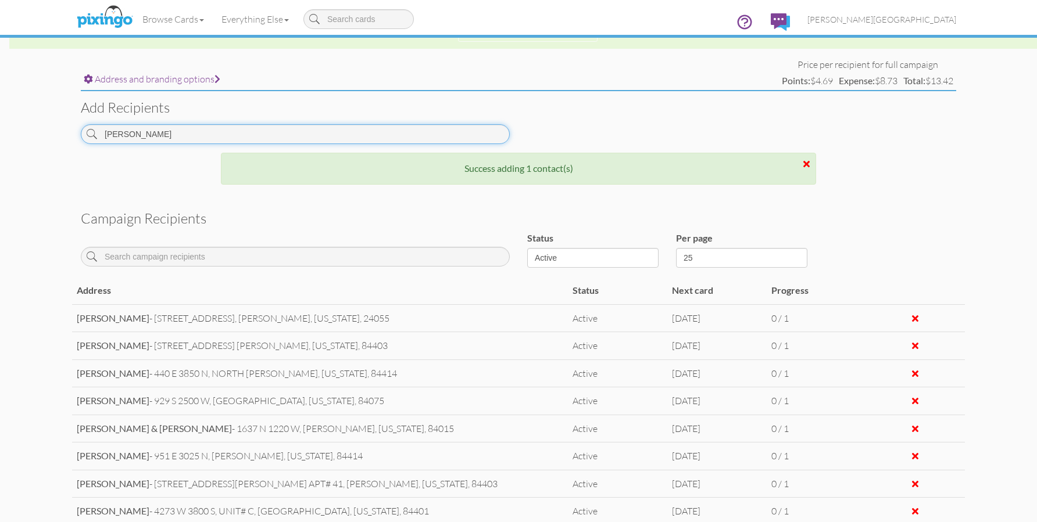
drag, startPoint x: 123, startPoint y: 134, endPoint x: 3, endPoint y: 125, distance: 119.5
click at [3, 125] on campaign-detail "Toggle navigation Visit Pixingo Mobile Browse Cards Business Accounting Automot…" at bounding box center [518, 148] width 1037 height 1136
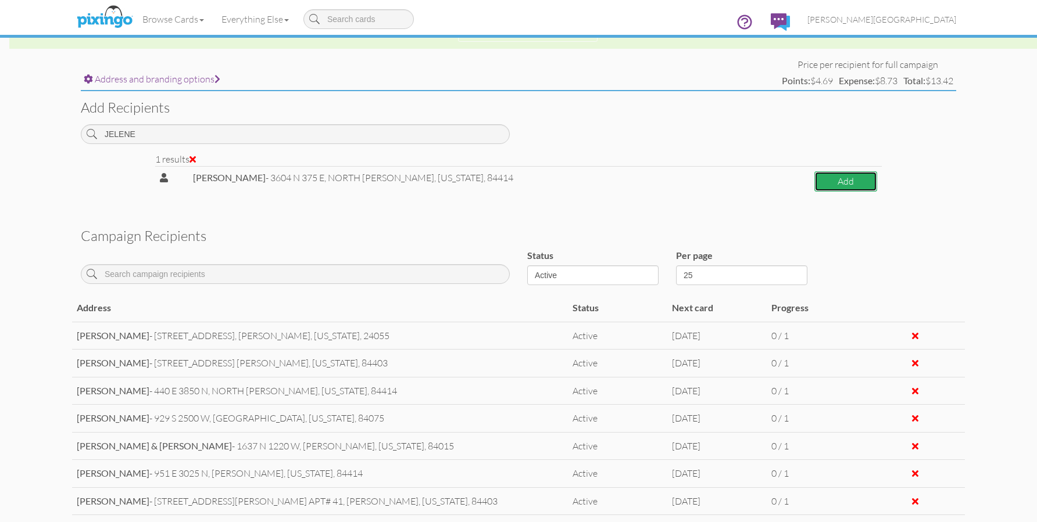
click at [826, 182] on button "Add" at bounding box center [845, 181] width 63 height 20
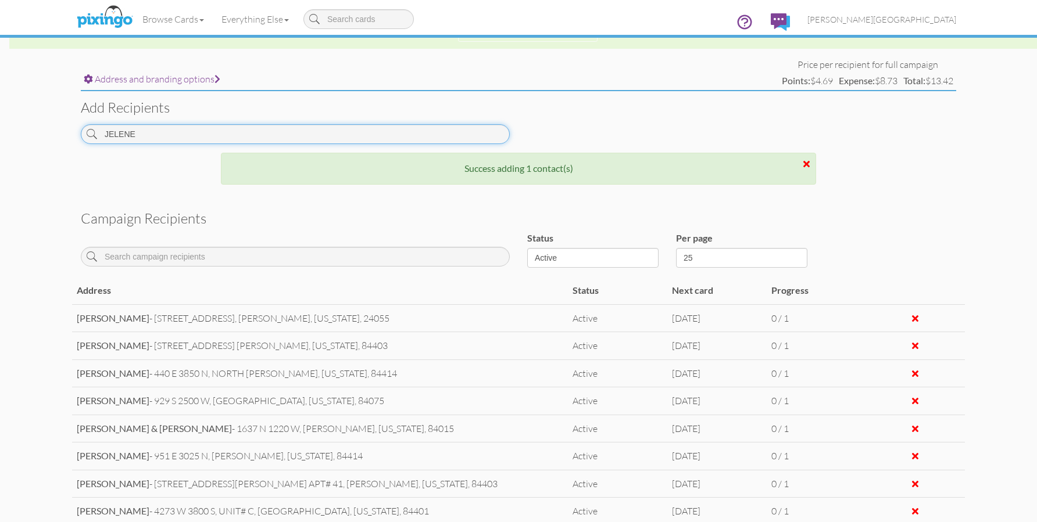
drag, startPoint x: 232, startPoint y: 133, endPoint x: 78, endPoint y: 125, distance: 154.8
click at [80, 126] on div "JELENE" at bounding box center [295, 138] width 446 height 28
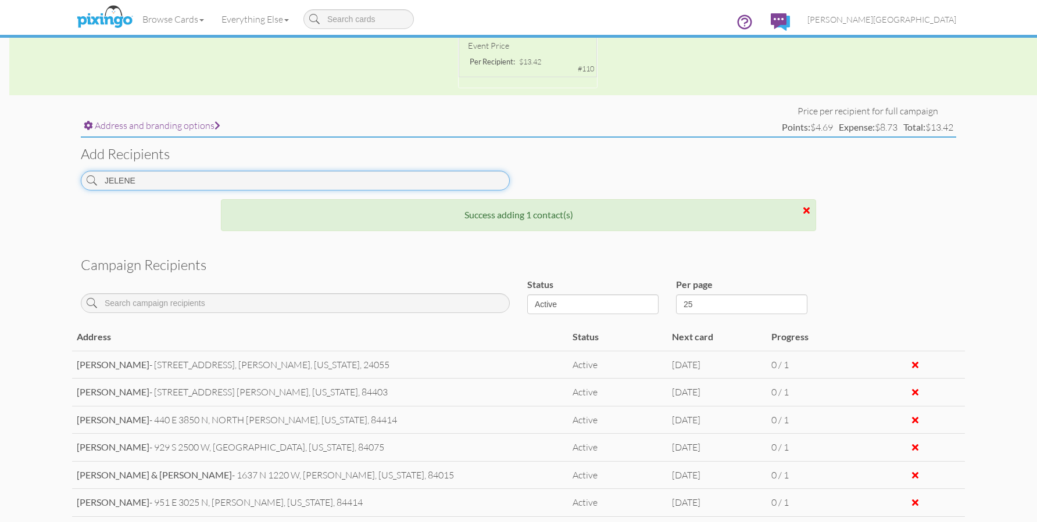
scroll to position [409, 0]
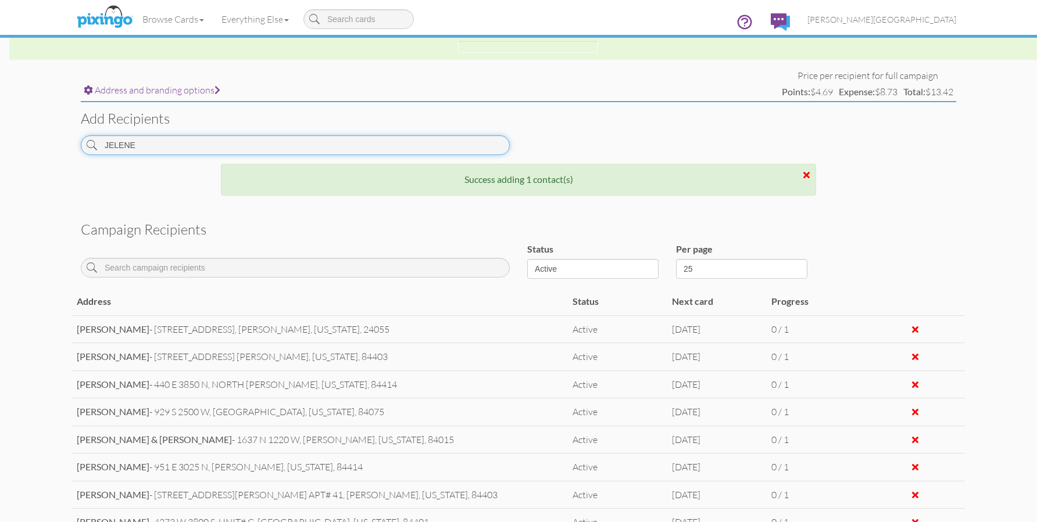
click at [176, 147] on input "JELENE" at bounding box center [295, 145] width 429 height 20
drag, startPoint x: 176, startPoint y: 147, endPoint x: 57, endPoint y: 137, distance: 119.6
click at [57, 137] on campaign-detail "Toggle navigation Visit Pixingo Mobile Browse Cards Business Accounting Automot…" at bounding box center [518, 173] width 1037 height 1164
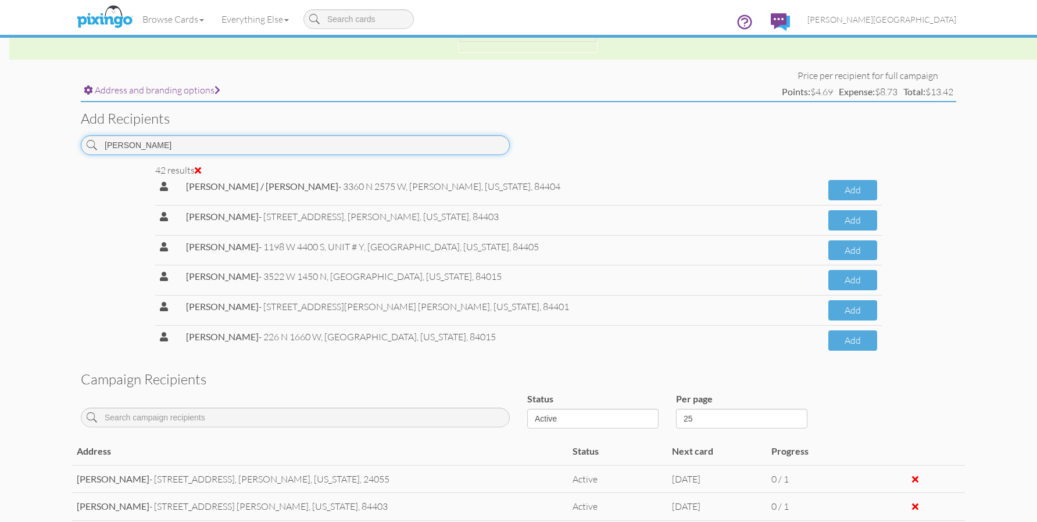
scroll to position [1103, 0]
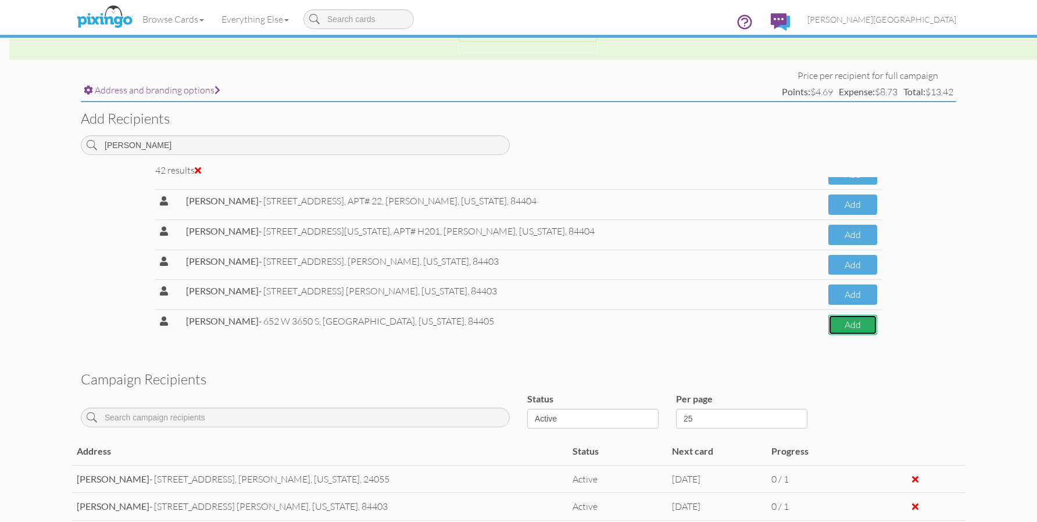
click at [834, 319] on button "Add" at bounding box center [852, 325] width 49 height 20
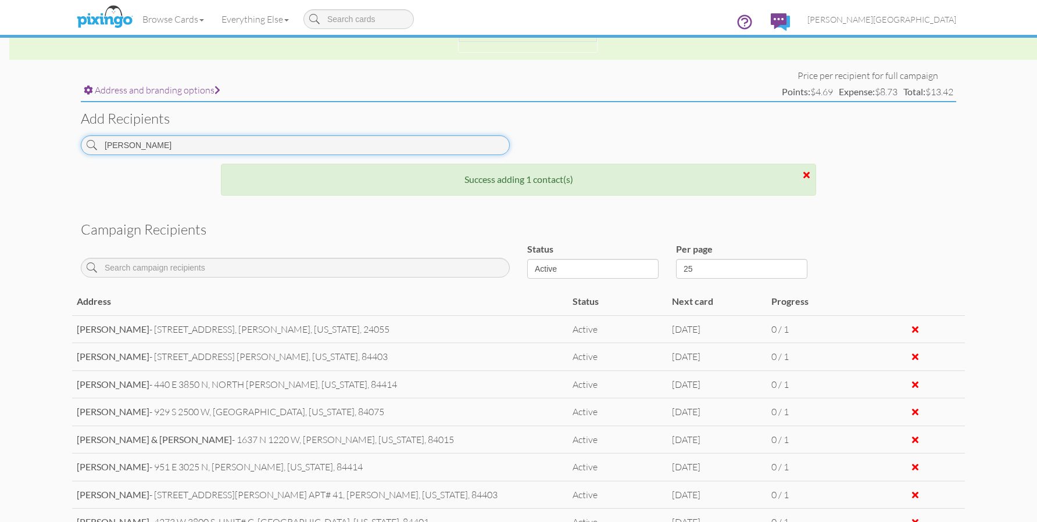
drag, startPoint x: 146, startPoint y: 144, endPoint x: 45, endPoint y: 145, distance: 101.1
click at [45, 145] on campaign-detail "Toggle navigation Visit Pixingo Mobile Browse Cards Business Accounting Automot…" at bounding box center [518, 182] width 1037 height 1182
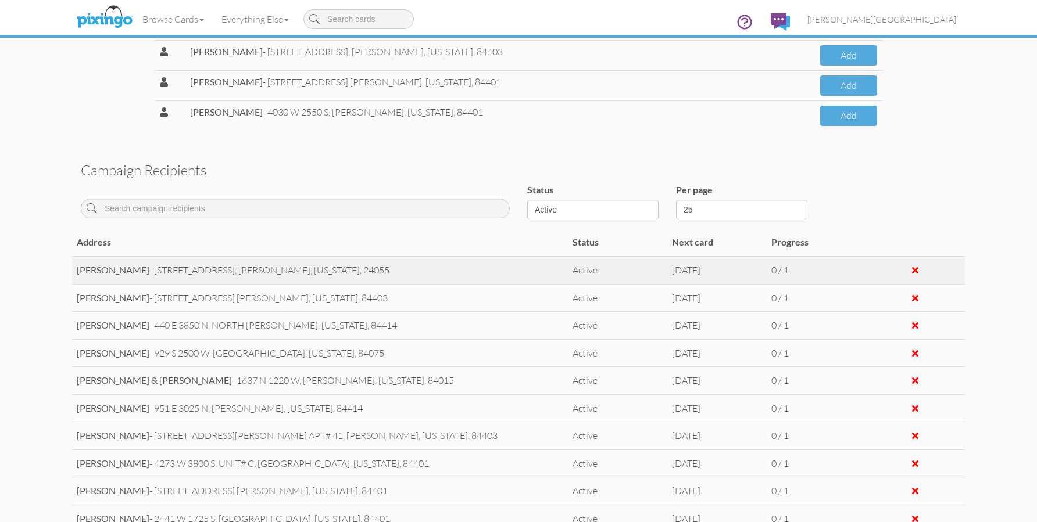
scroll to position [642, 0]
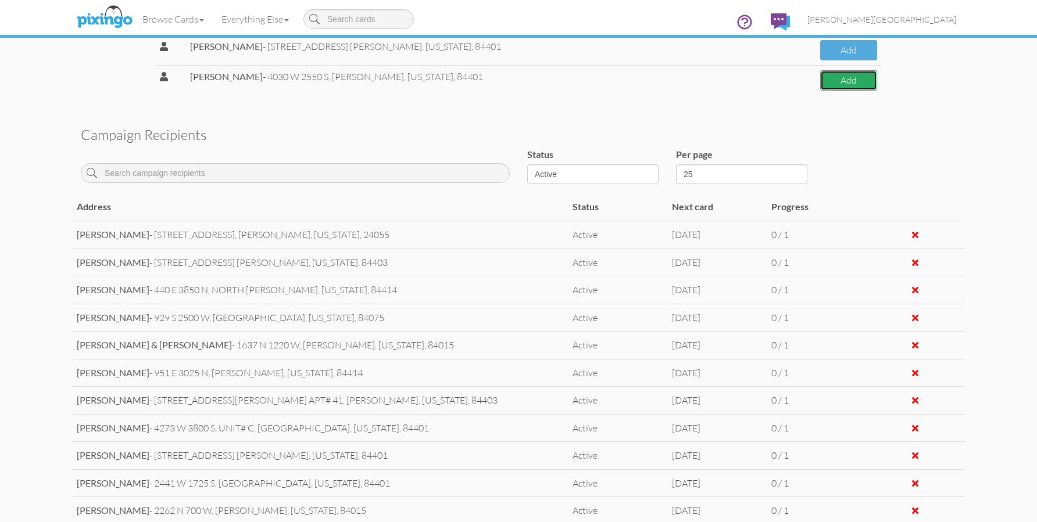
click at [849, 85] on button "Add" at bounding box center [848, 80] width 57 height 20
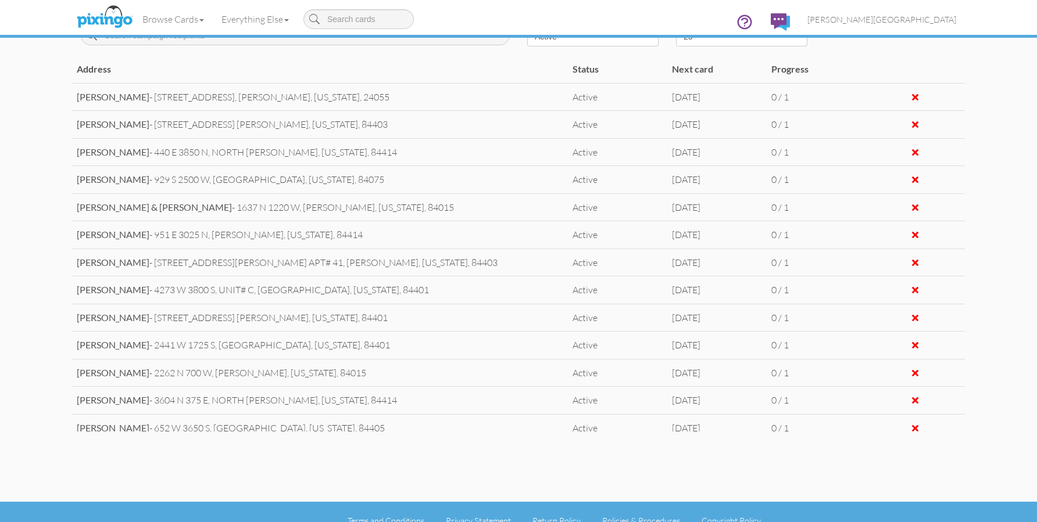
scroll to position [460, 0]
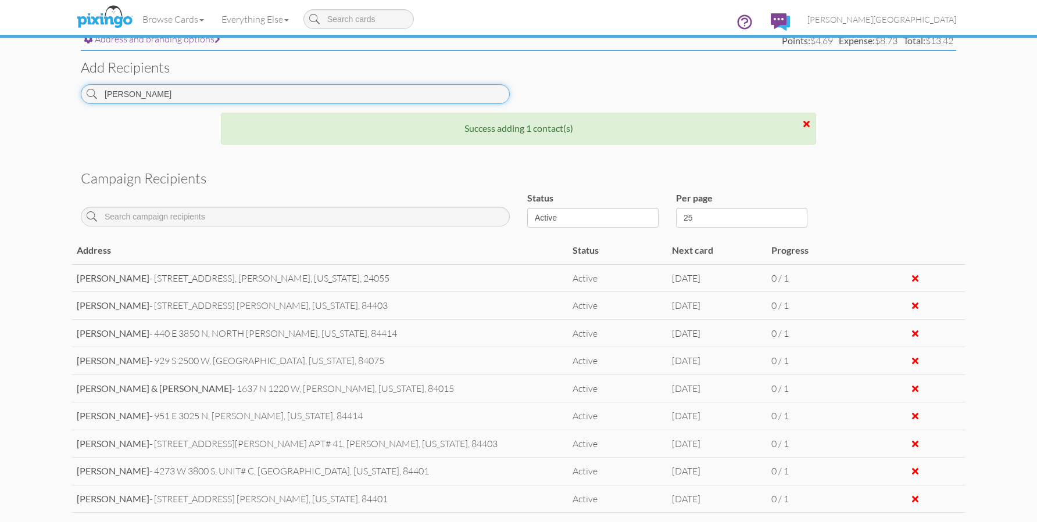
drag, startPoint x: 151, startPoint y: 95, endPoint x: 22, endPoint y: 98, distance: 129.6
click at [22, 98] on campaign-detail "Toggle navigation Visit Pixingo Mobile Browse Cards Business Accounting Automot…" at bounding box center [518, 131] width 1037 height 1182
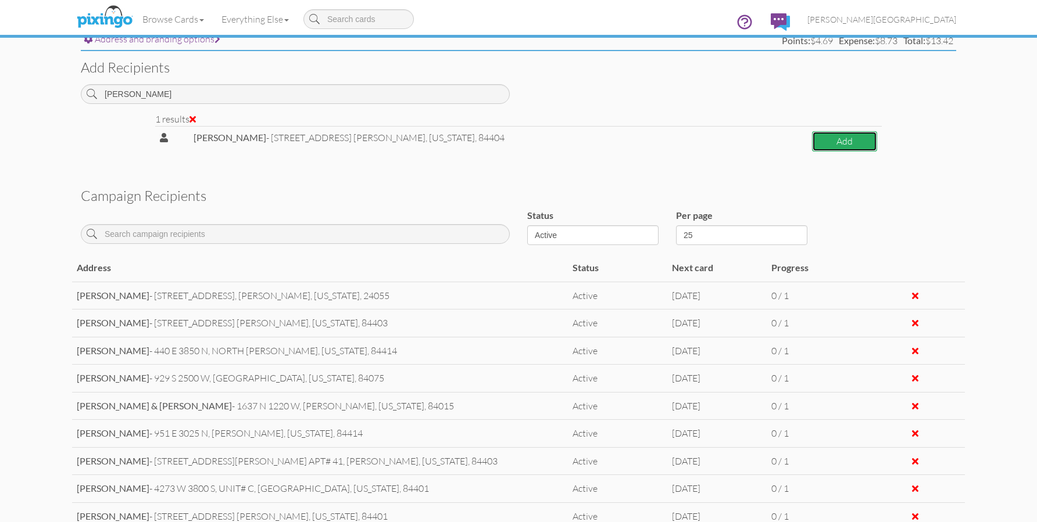
click at [819, 134] on button "Add" at bounding box center [844, 141] width 65 height 20
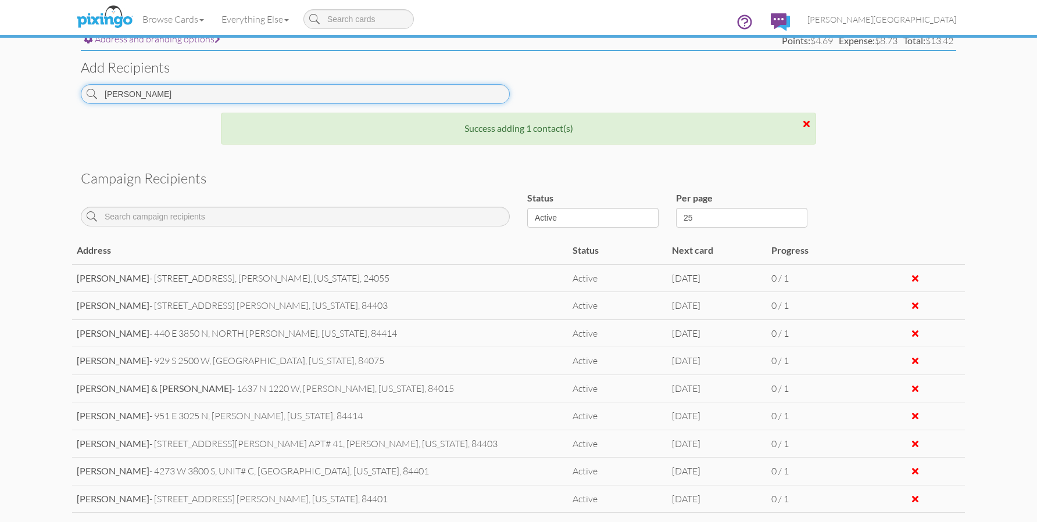
drag, startPoint x: 144, startPoint y: 103, endPoint x: 69, endPoint y: 101, distance: 75.0
click at [69, 101] on campaign-detail "Toggle navigation Visit Pixingo Mobile Browse Cards Business Accounting Automot…" at bounding box center [518, 131] width 1037 height 1182
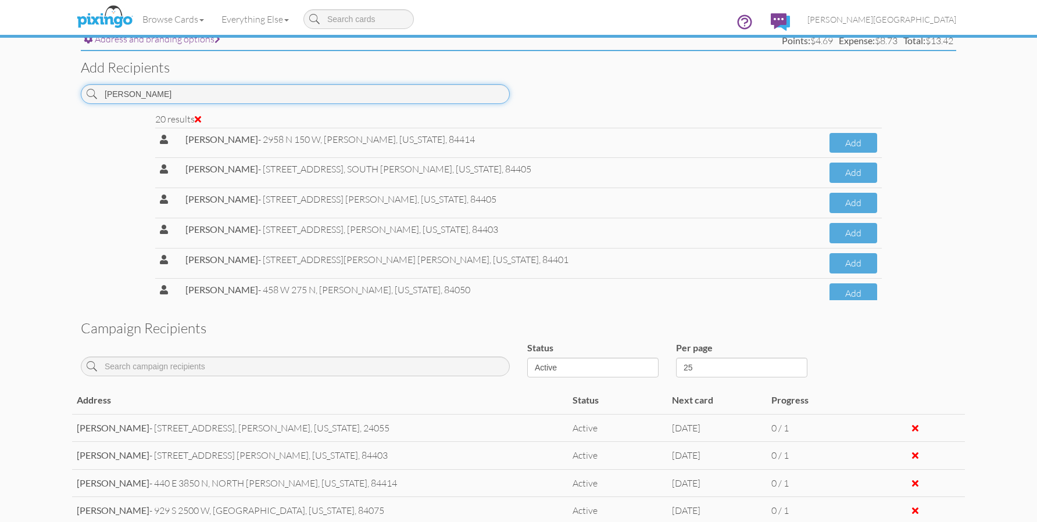
scroll to position [440, 0]
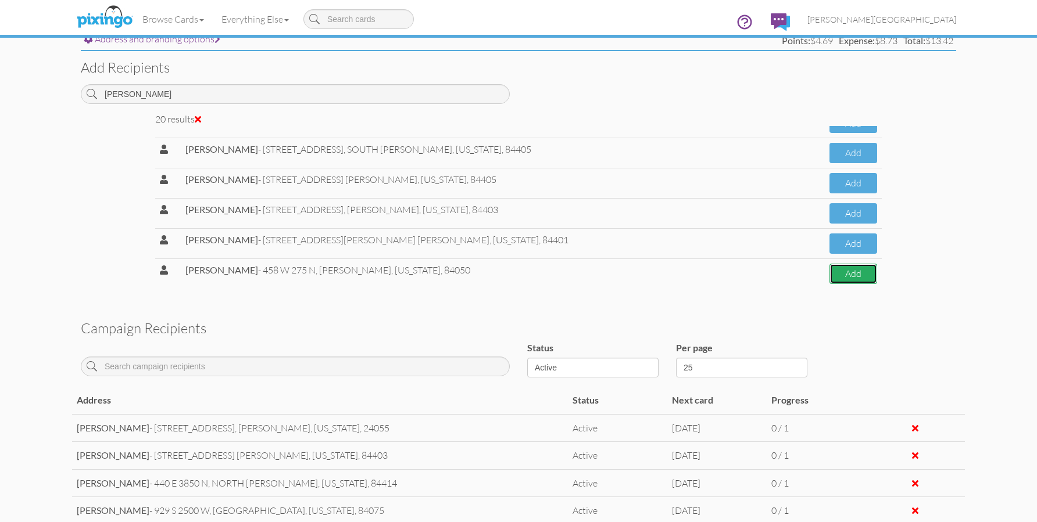
click at [843, 277] on button "Add" at bounding box center [853, 274] width 48 height 20
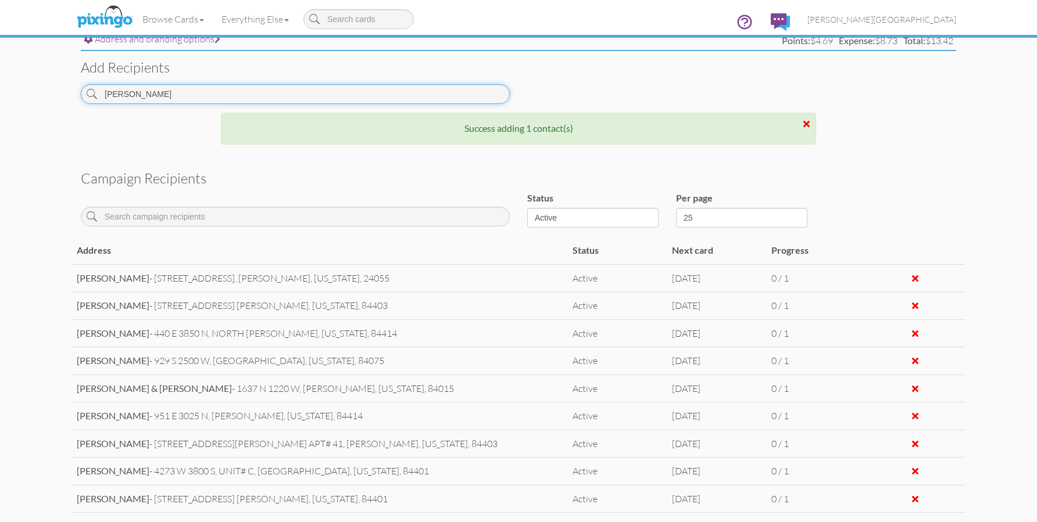
drag, startPoint x: 152, startPoint y: 97, endPoint x: 19, endPoint y: 88, distance: 134.0
click at [19, 88] on campaign-detail "Toggle navigation Visit Pixingo Mobile Browse Cards Business Accounting Automot…" at bounding box center [518, 131] width 1037 height 1182
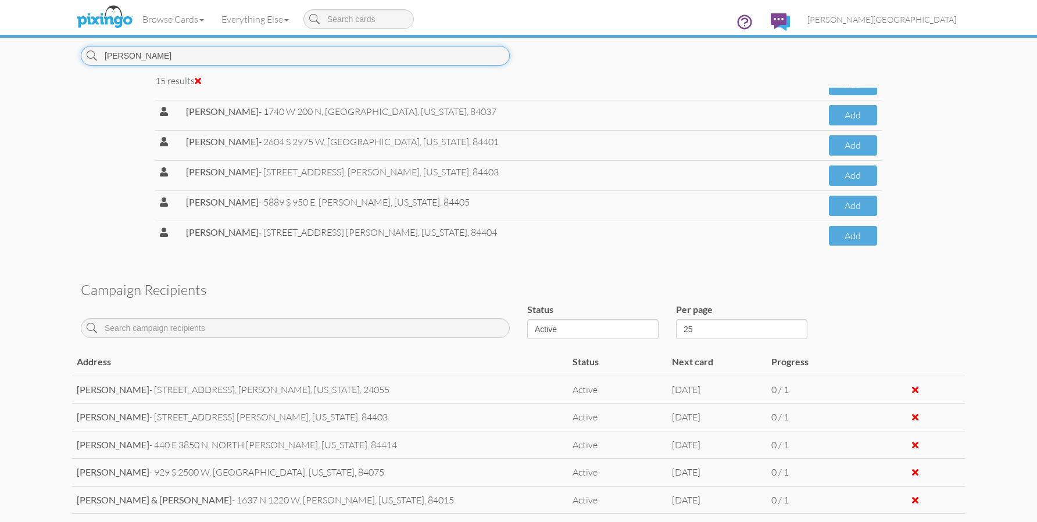
scroll to position [577, 0]
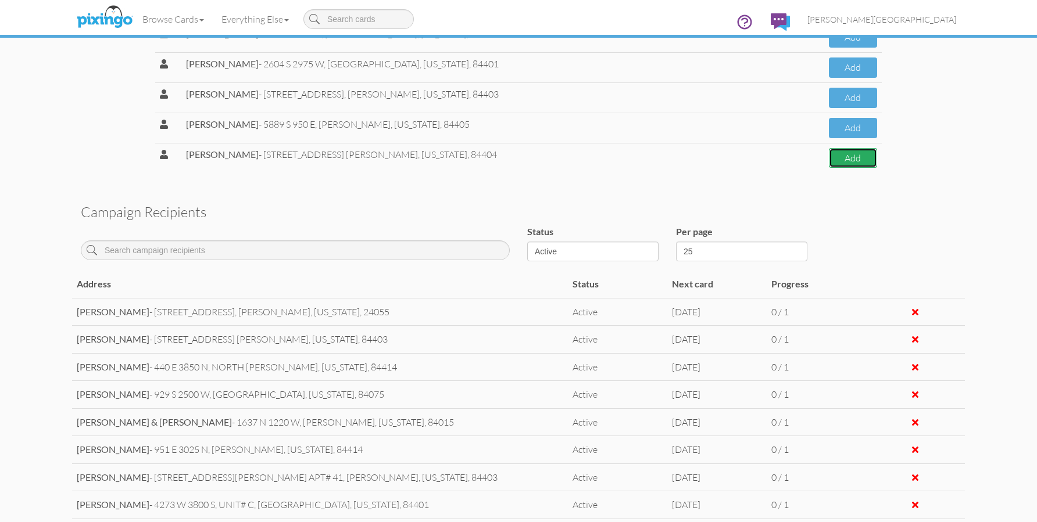
click at [849, 159] on button "Add" at bounding box center [853, 158] width 48 height 20
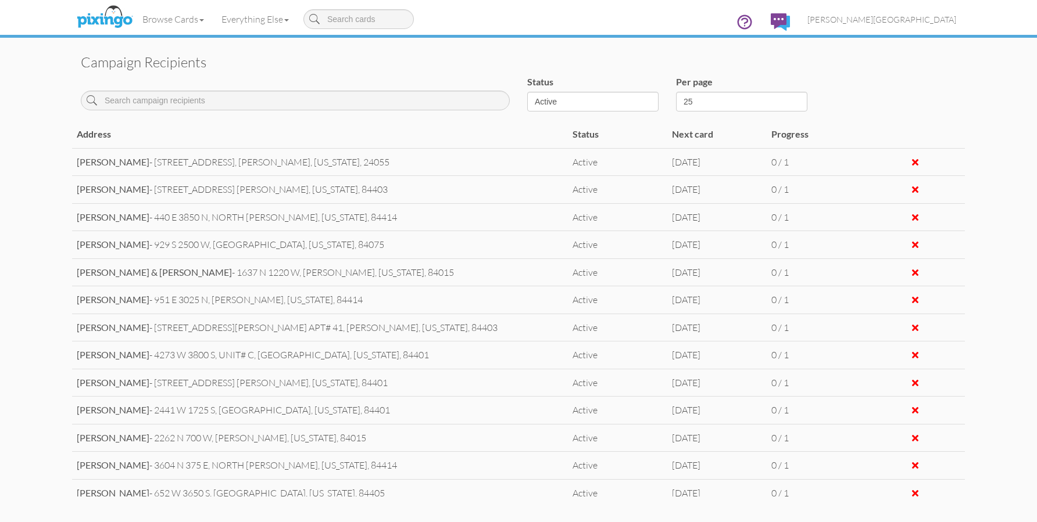
scroll to position [383, 0]
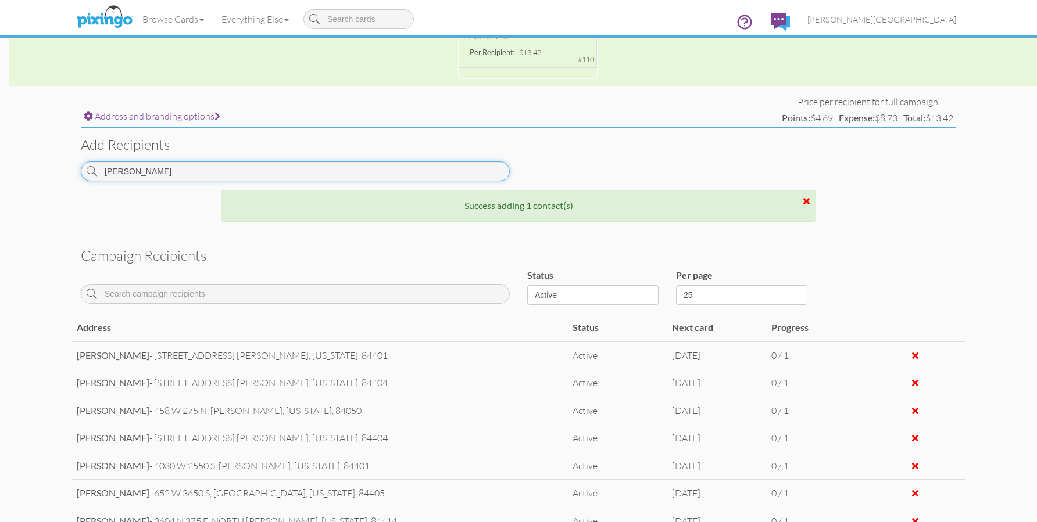
drag, startPoint x: 139, startPoint y: 172, endPoint x: 67, endPoint y: 184, distance: 73.1
click at [67, 184] on campaign-detail "Toggle navigation Visit Pixingo Mobile Browse Cards Business Accounting Automot…" at bounding box center [518, 208] width 1037 height 1182
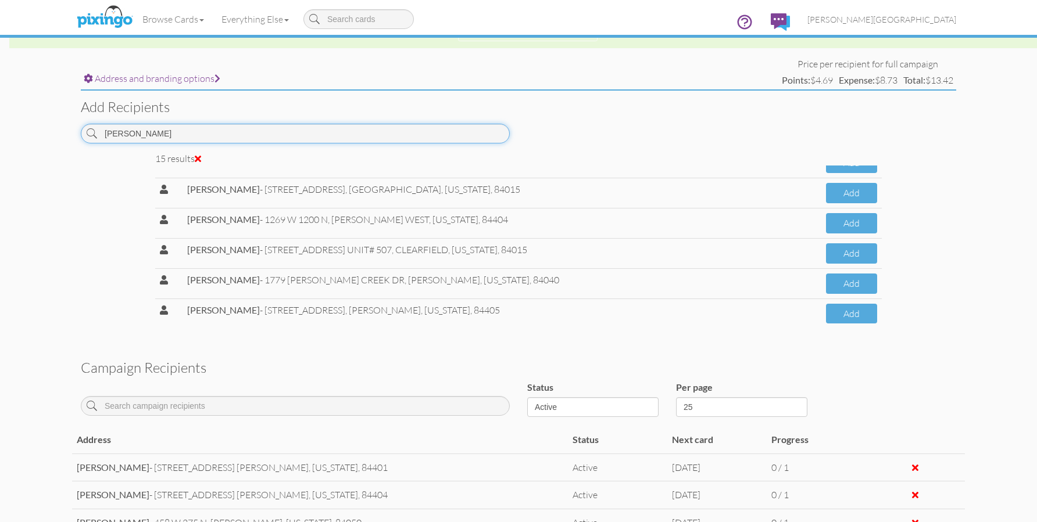
scroll to position [441, 0]
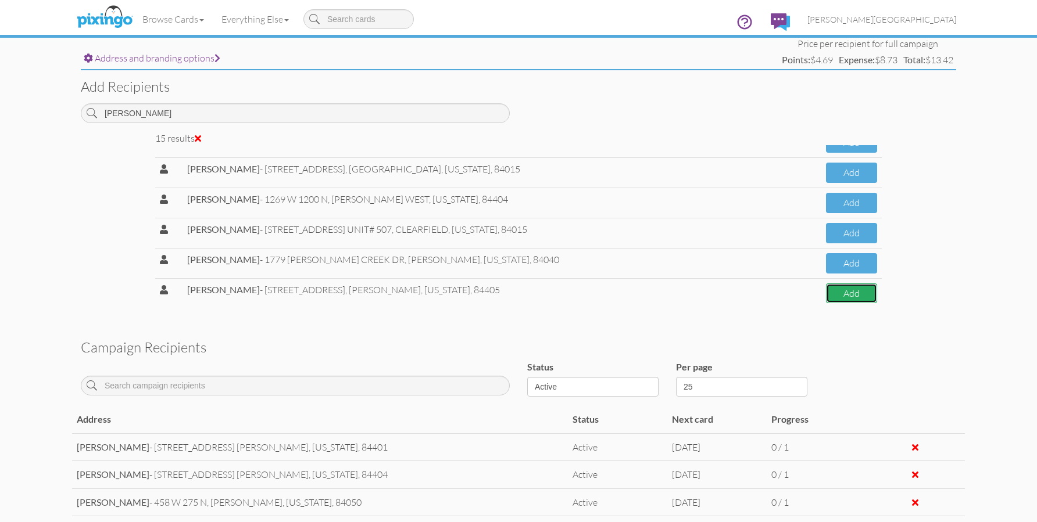
click at [826, 296] on button "Add" at bounding box center [851, 294] width 51 height 20
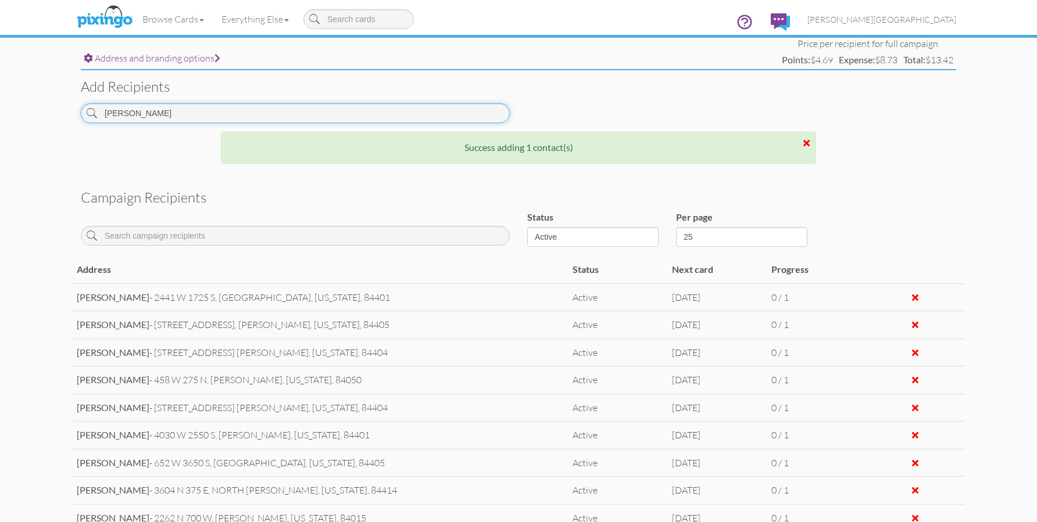
drag, startPoint x: 155, startPoint y: 116, endPoint x: 64, endPoint y: 110, distance: 91.4
click at [64, 110] on campaign-detail "Toggle navigation Visit Pixingo Mobile Browse Cards Business Accounting Automot…" at bounding box center [518, 150] width 1037 height 1182
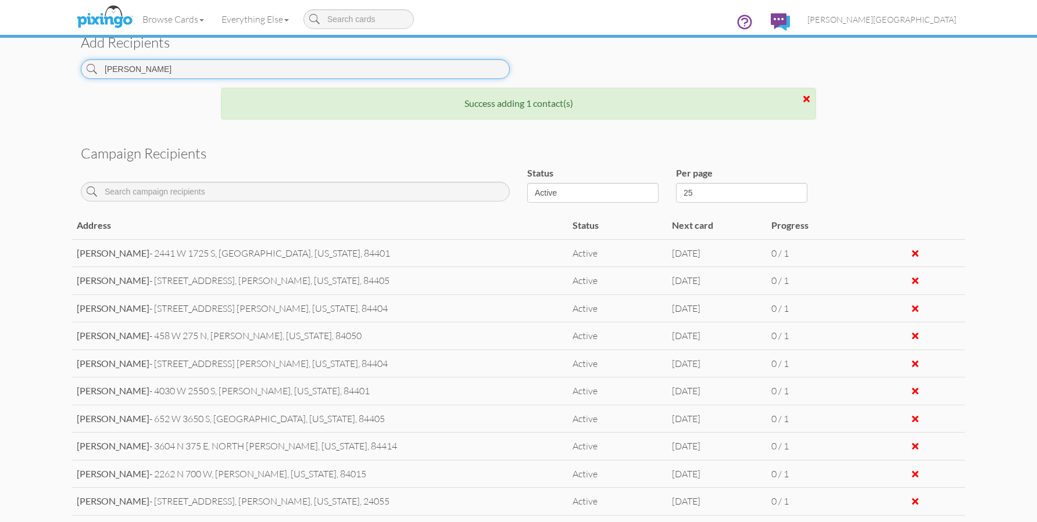
scroll to position [485, 0]
click at [144, 69] on input "[PERSON_NAME]" at bounding box center [295, 70] width 429 height 20
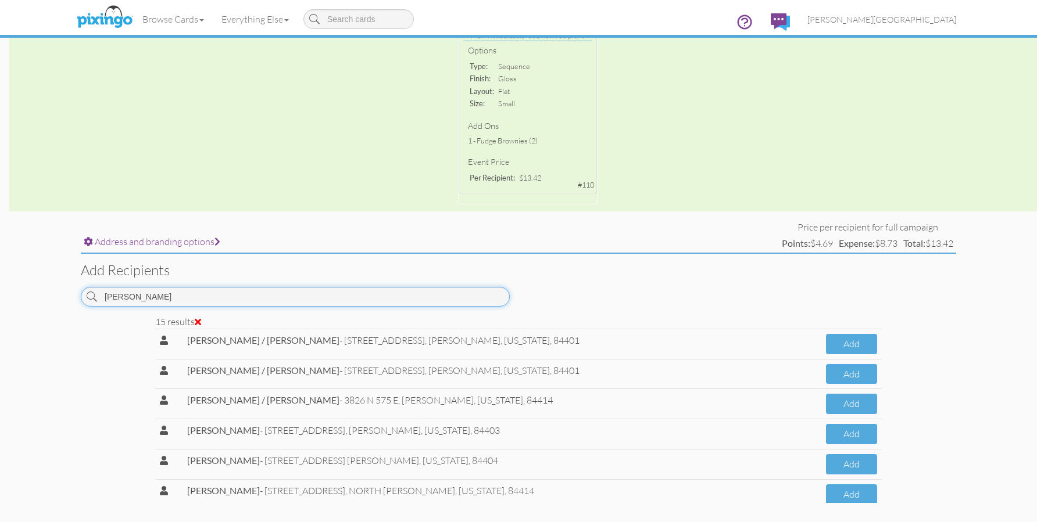
scroll to position [252, 0]
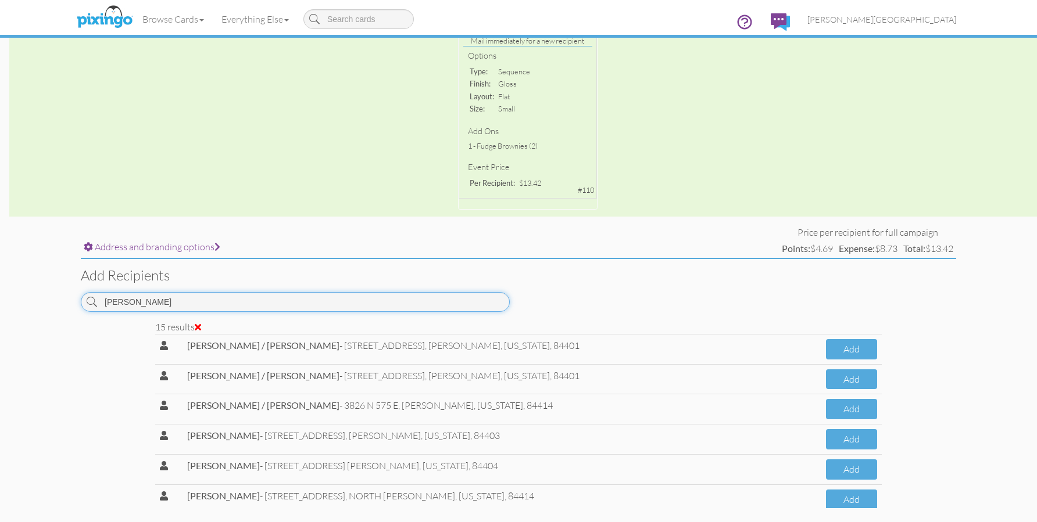
drag, startPoint x: 147, startPoint y: 309, endPoint x: 44, endPoint y: 313, distance: 103.5
click at [44, 313] on campaign-detail "Toggle navigation Visit Pixingo Mobile Browse Cards Business Accounting Automot…" at bounding box center [518, 414] width 1037 height 1332
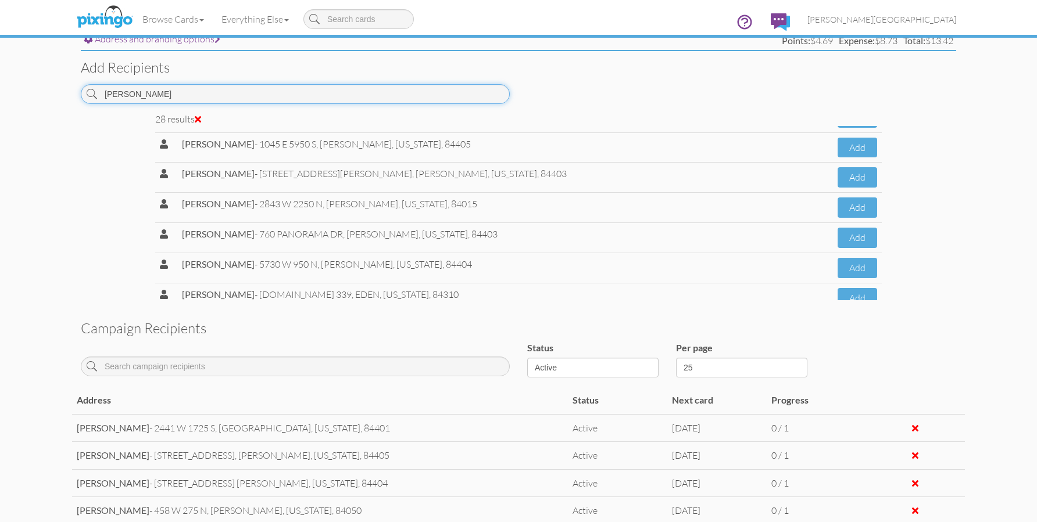
scroll to position [681, 0]
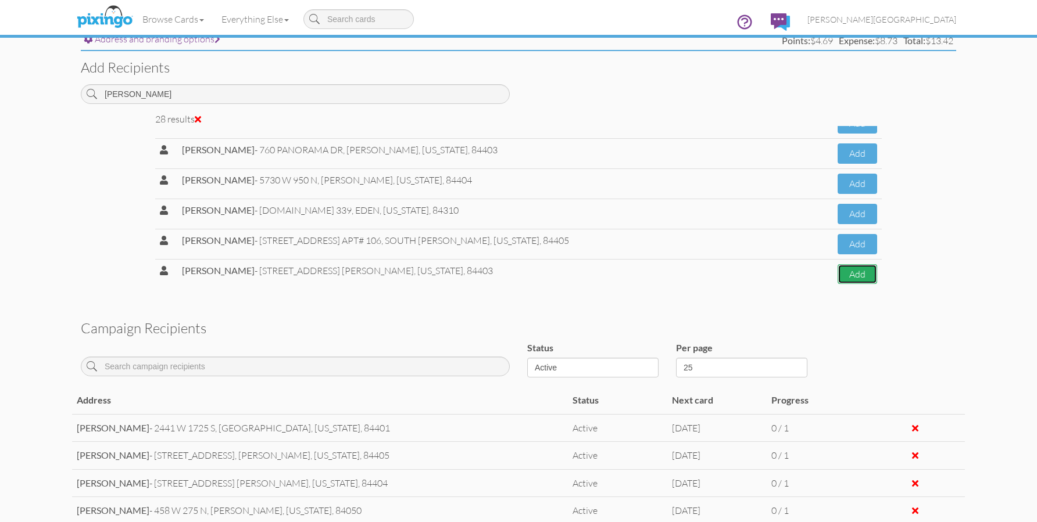
click at [837, 276] on button "Add" at bounding box center [857, 274] width 40 height 20
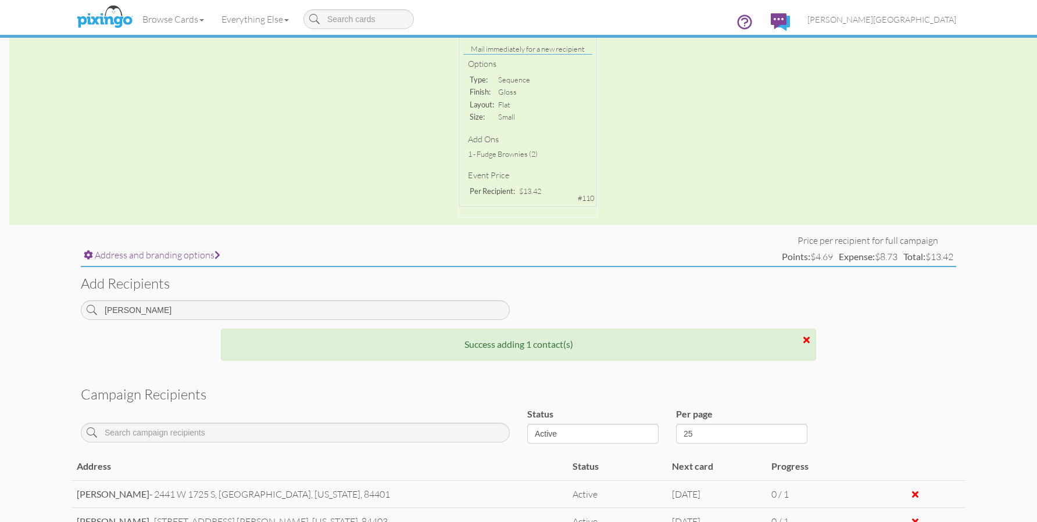
scroll to position [228, 0]
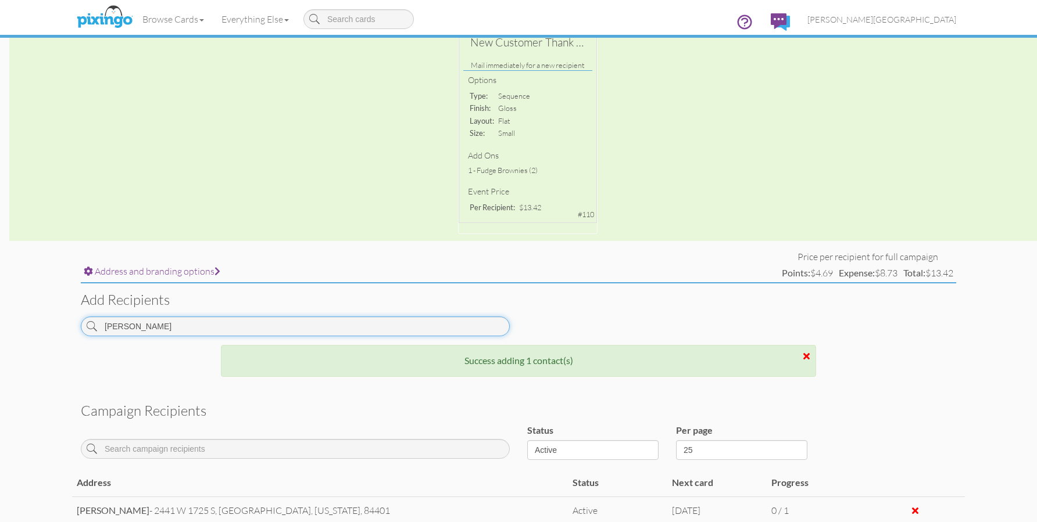
drag, startPoint x: 175, startPoint y: 331, endPoint x: 40, endPoint y: 324, distance: 135.6
click at [40, 324] on campaign-detail "Toggle navigation Visit Pixingo Mobile Browse Cards Business Accounting Automot…" at bounding box center [518, 363] width 1037 height 1182
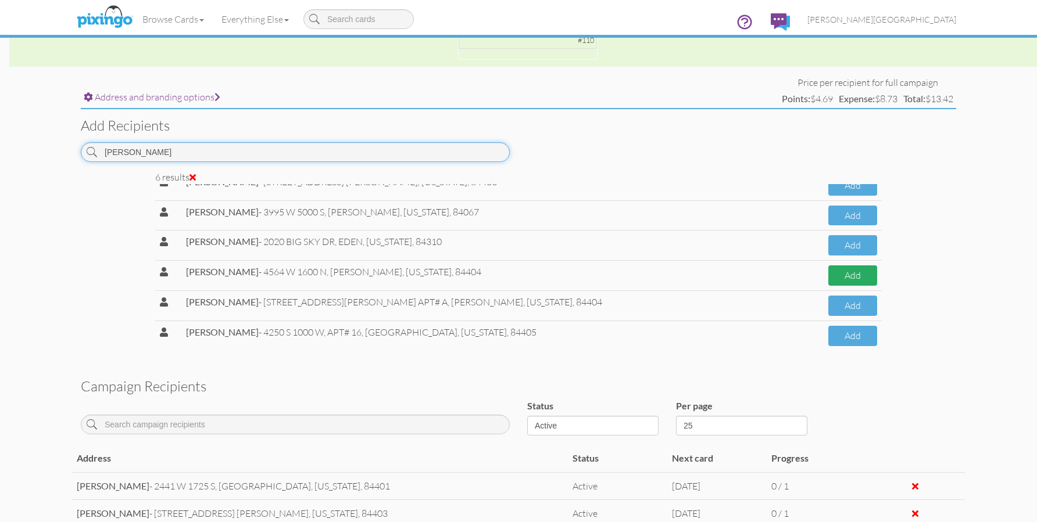
scroll to position [18, 0]
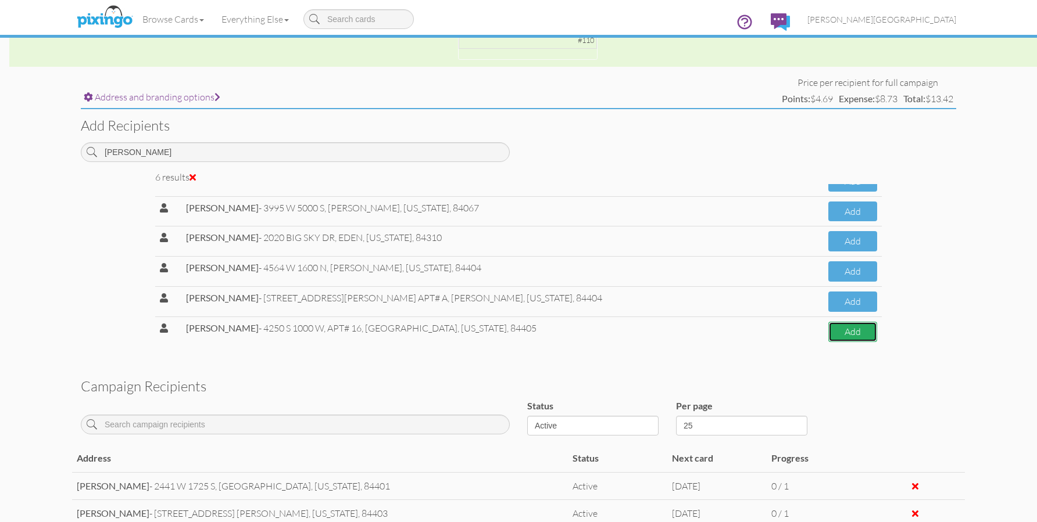
click at [839, 335] on button "Add" at bounding box center [852, 332] width 49 height 20
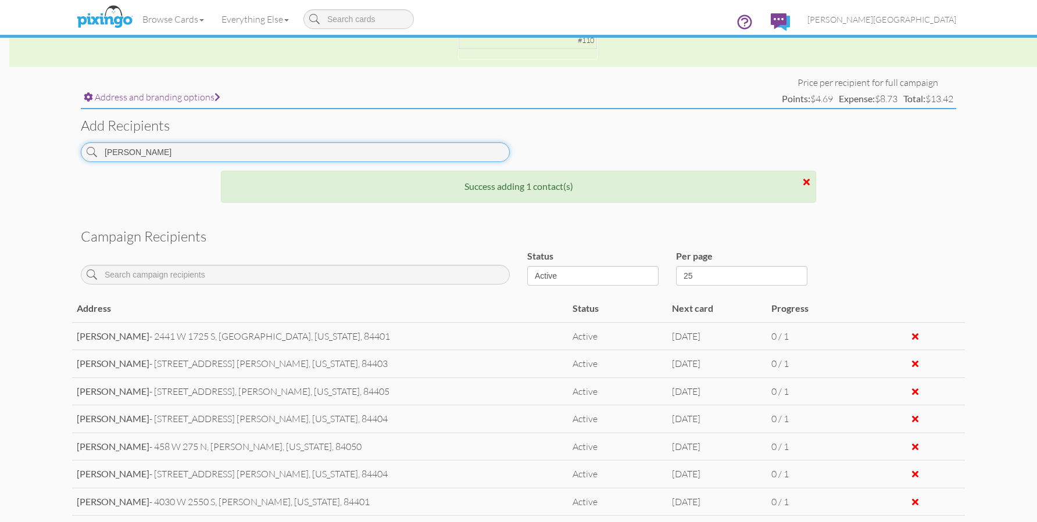
drag, startPoint x: 160, startPoint y: 154, endPoint x: 61, endPoint y: 161, distance: 99.6
click at [61, 161] on campaign-detail "Toggle navigation Visit Pixingo Mobile Browse Cards Business Accounting Automot…" at bounding box center [518, 189] width 1037 height 1182
click at [145, 156] on input "[PERSON_NAME]" at bounding box center [295, 152] width 429 height 20
drag, startPoint x: 138, startPoint y: 154, endPoint x: 117, endPoint y: 164, distance: 23.1
click at [117, 164] on div "[PERSON_NAME]" at bounding box center [295, 156] width 446 height 28
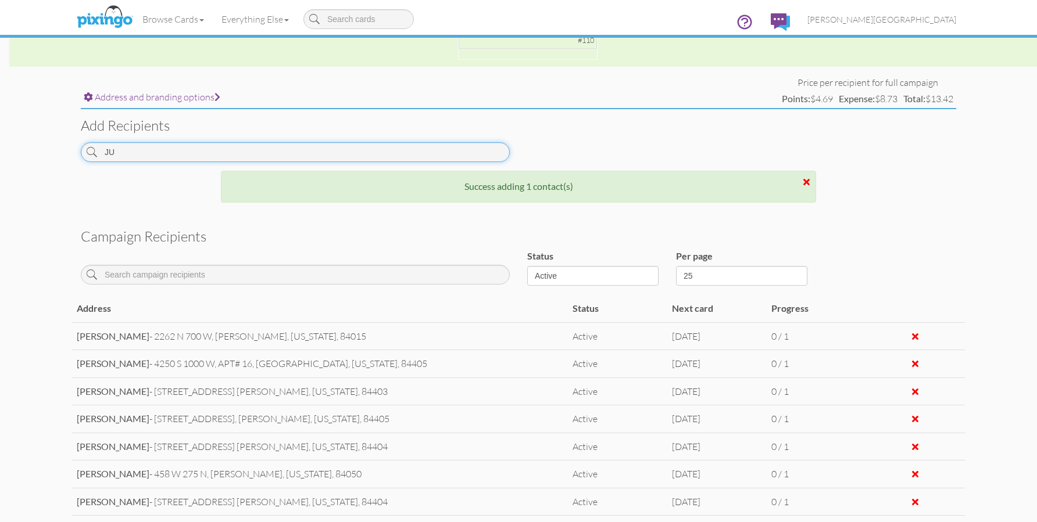
type input "J"
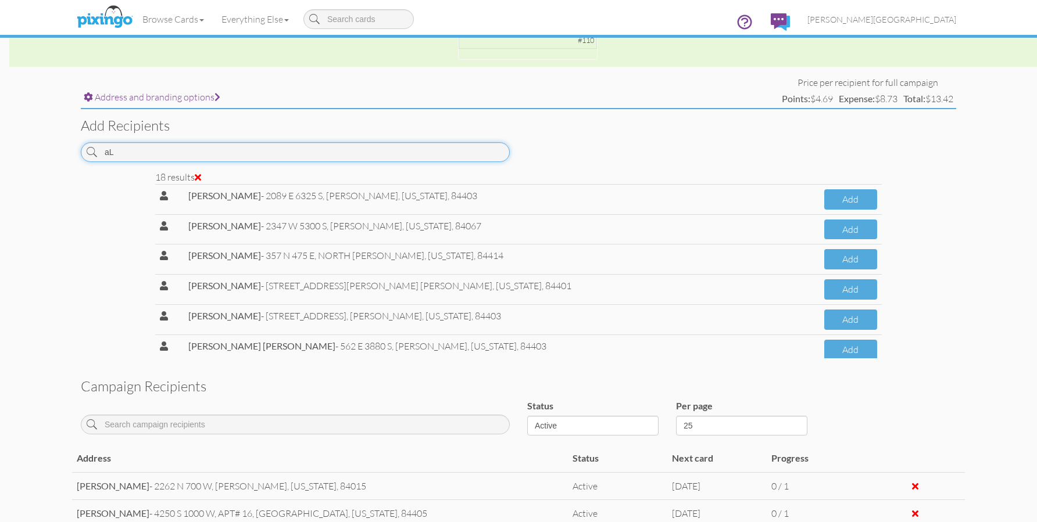
type input "a"
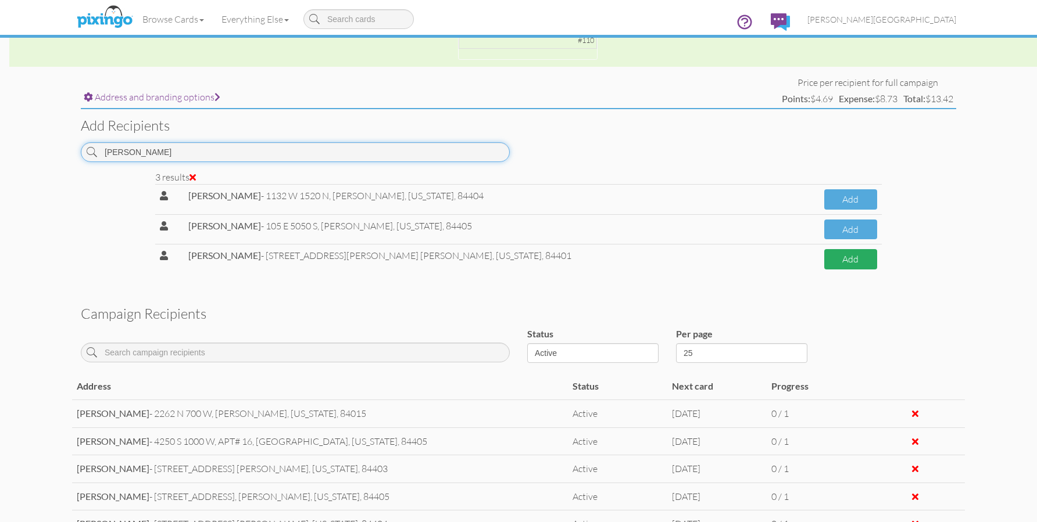
type input "[PERSON_NAME]"
click at [833, 266] on button "Add" at bounding box center [850, 259] width 53 height 20
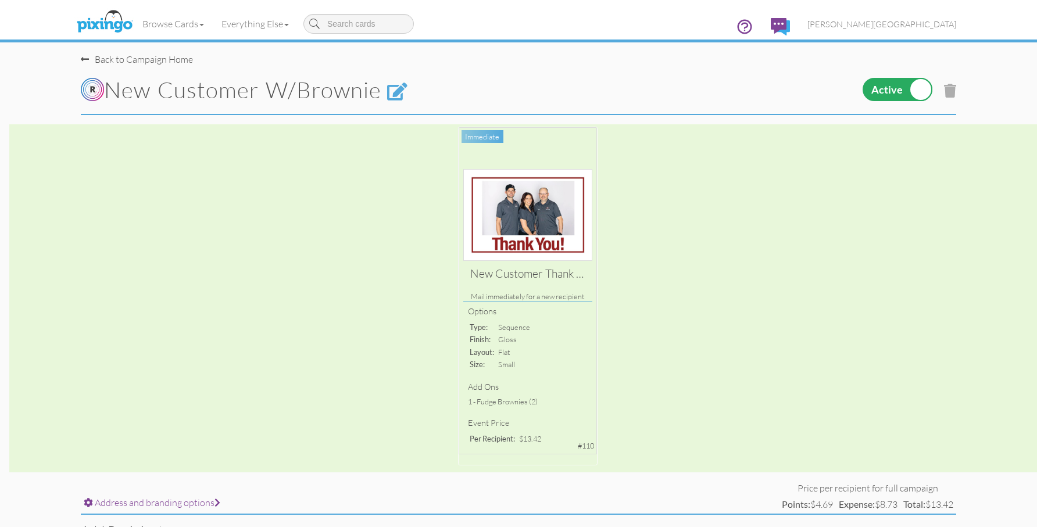
scroll to position [0, 0]
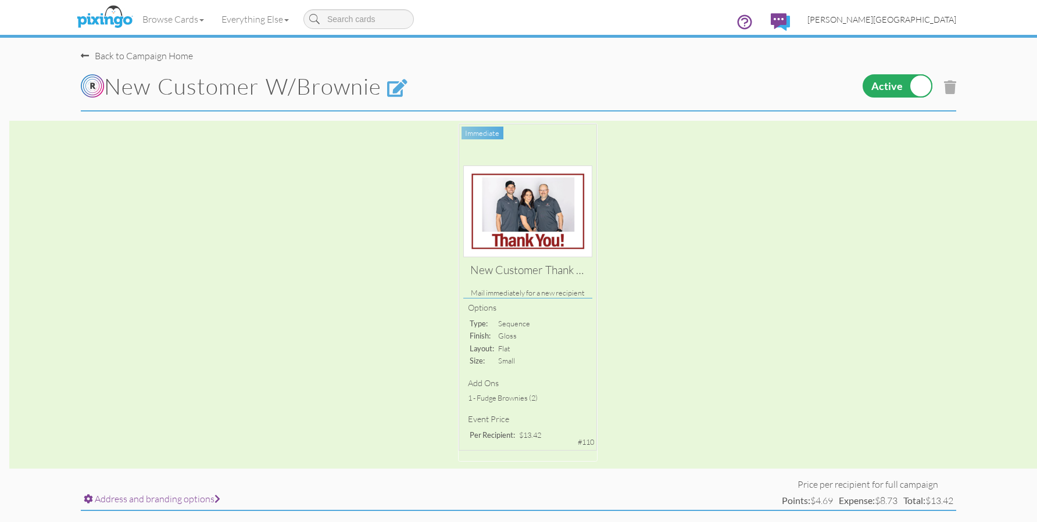
click at [929, 17] on span "[PERSON_NAME][GEOGRAPHIC_DATA]" at bounding box center [881, 20] width 149 height 10
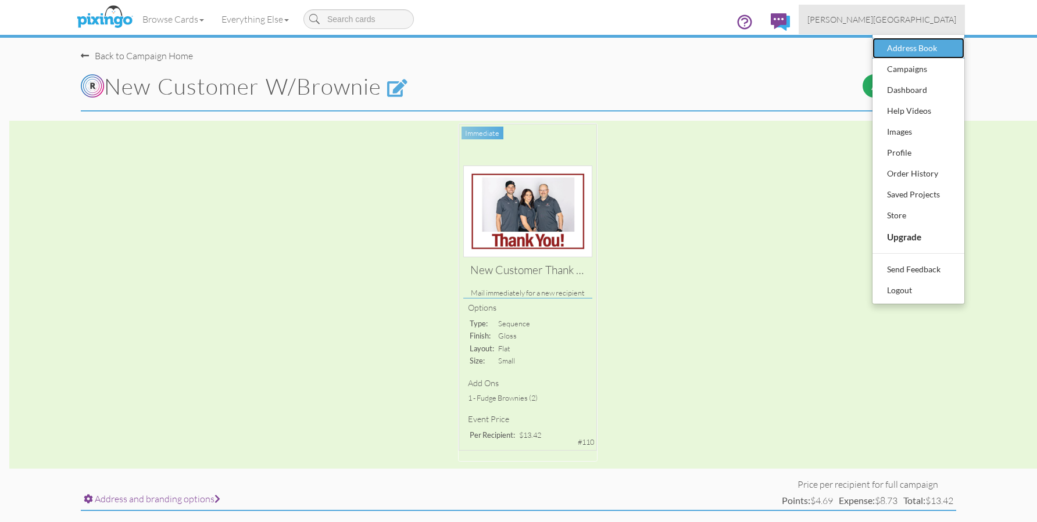
click at [935, 48] on div "Address Book" at bounding box center [918, 48] width 69 height 17
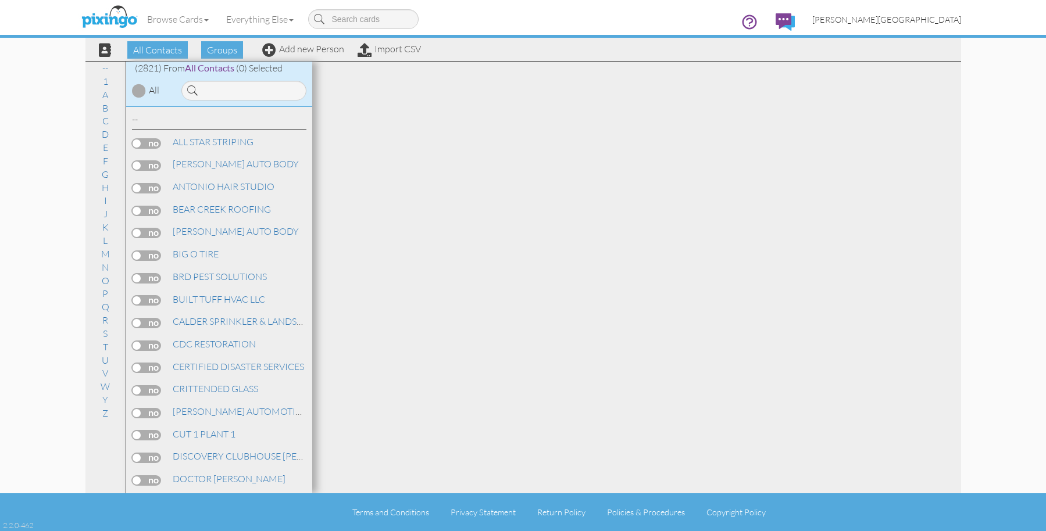
click at [940, 22] on span "[PERSON_NAME][GEOGRAPHIC_DATA]" at bounding box center [886, 20] width 149 height 10
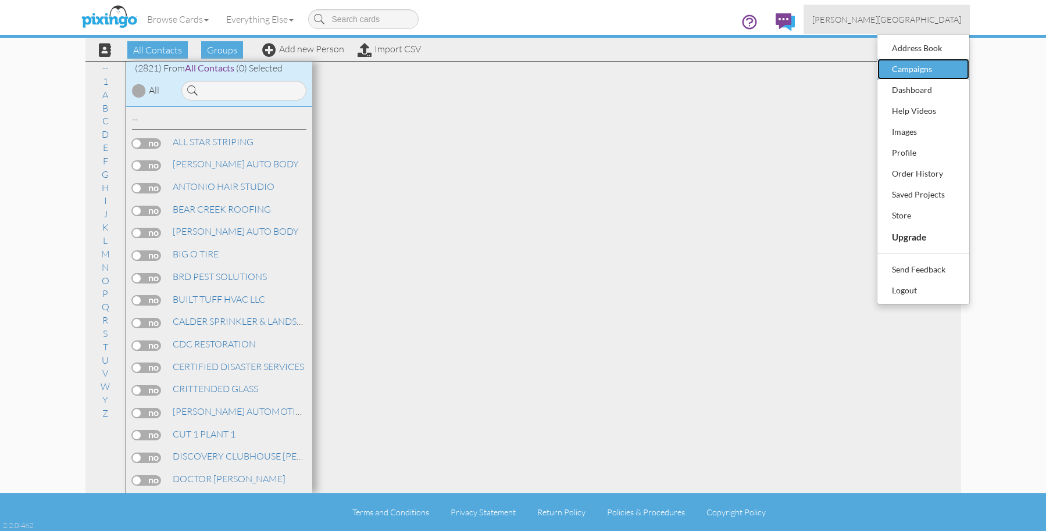
click at [919, 69] on div "Campaigns" at bounding box center [923, 68] width 69 height 17
